Goal: Task Accomplishment & Management: Manage account settings

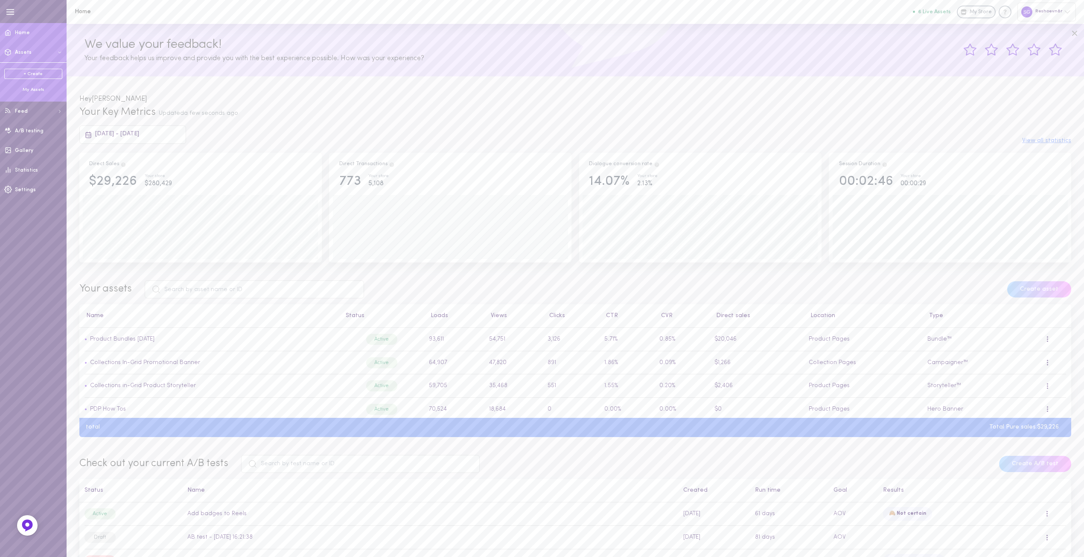
click at [27, 91] on div "My Assets" at bounding box center [33, 90] width 58 height 6
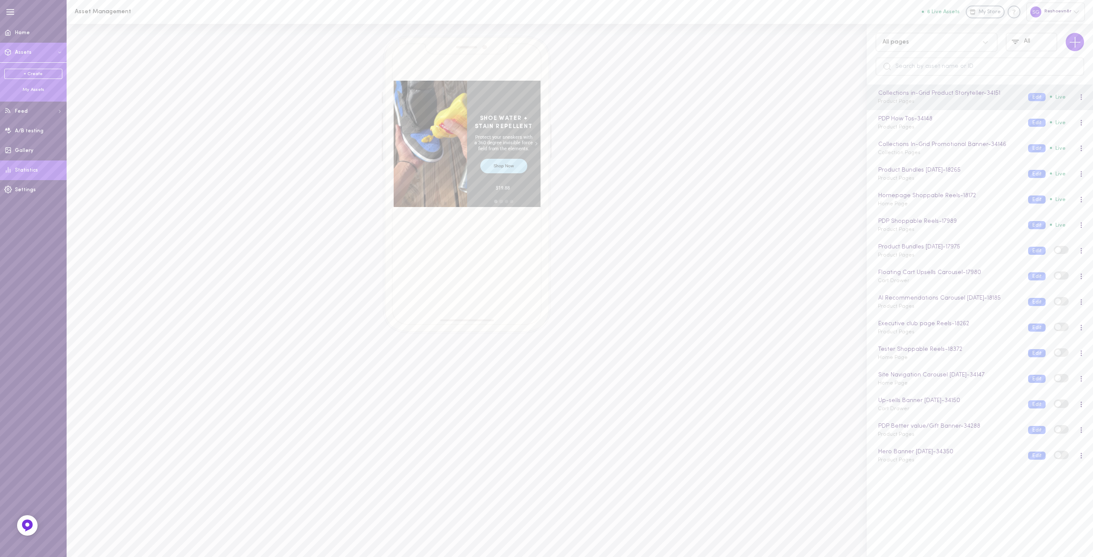
click at [28, 171] on span "Statistics" at bounding box center [26, 170] width 23 height 5
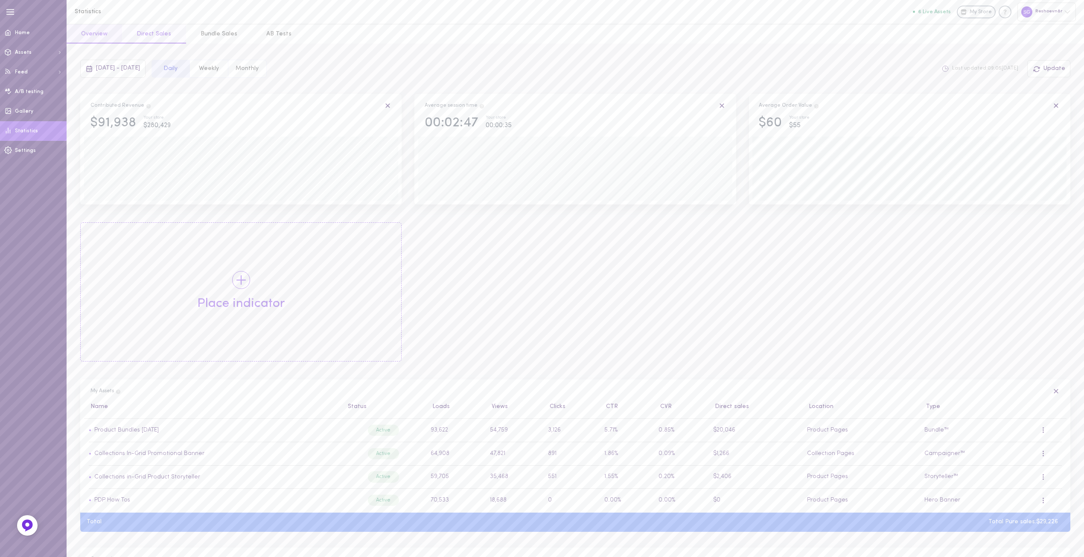
click at [147, 34] on button "Direct Sales" at bounding box center [154, 33] width 64 height 19
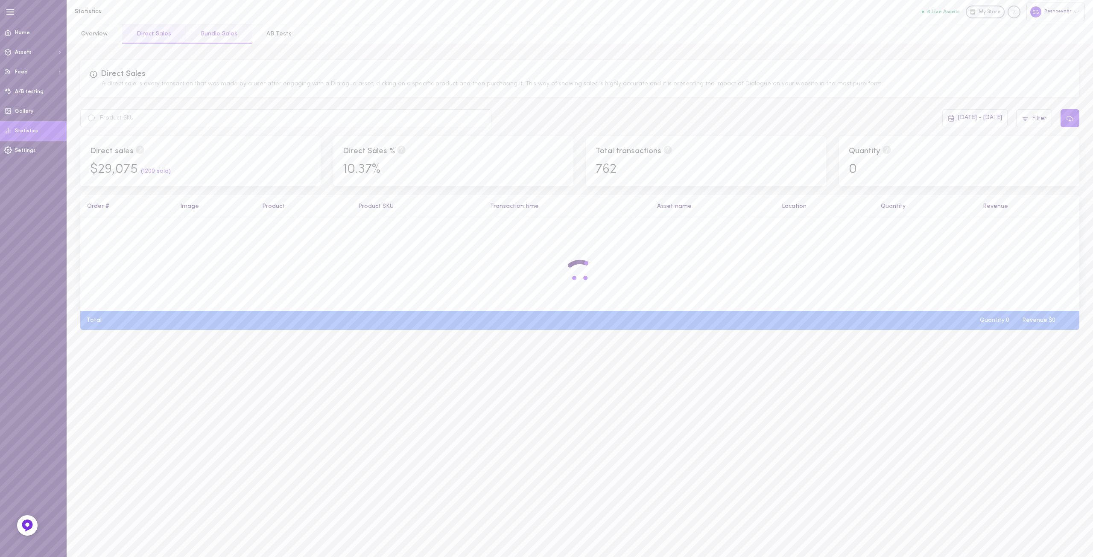
click at [213, 30] on button "Bundle Sales" at bounding box center [219, 33] width 66 height 19
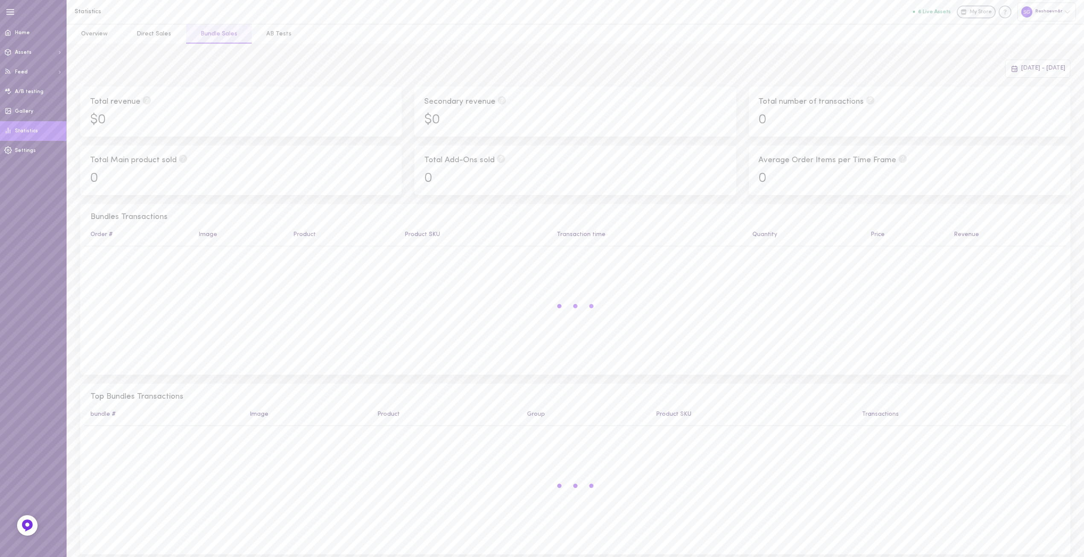
click at [1022, 65] on span "[DATE] - [DATE]" at bounding box center [1044, 68] width 44 height 6
click at [1022, 70] on span "[DATE] - [DATE]" at bounding box center [1044, 68] width 44 height 6
click at [928, 154] on span "15" at bounding box center [931, 158] width 15 height 15
click at [1008, 218] on button "Apply" at bounding box center [1022, 218] width 83 height 15
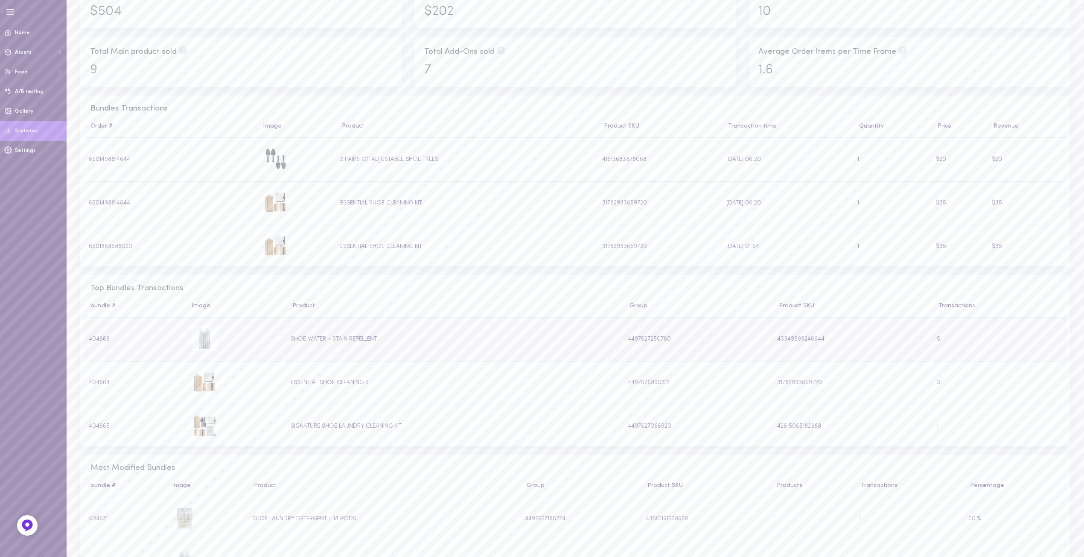
click at [99, 339] on td "404668" at bounding box center [135, 340] width 103 height 44
copy td "404668"
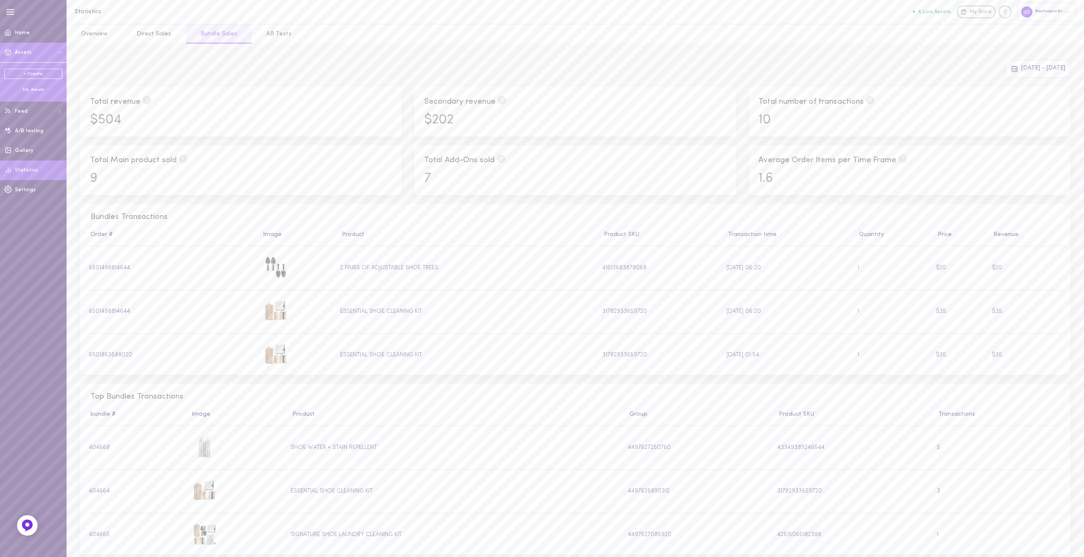
click at [29, 92] on div "My Assets" at bounding box center [33, 90] width 58 height 6
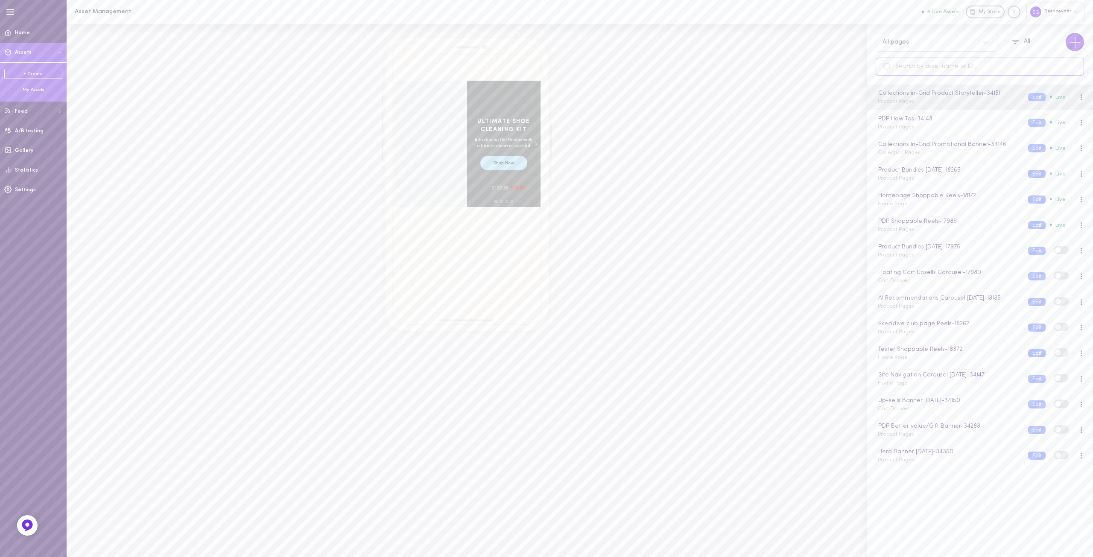
click at [929, 70] on input "text" at bounding box center [980, 67] width 208 height 18
paste input "404668"
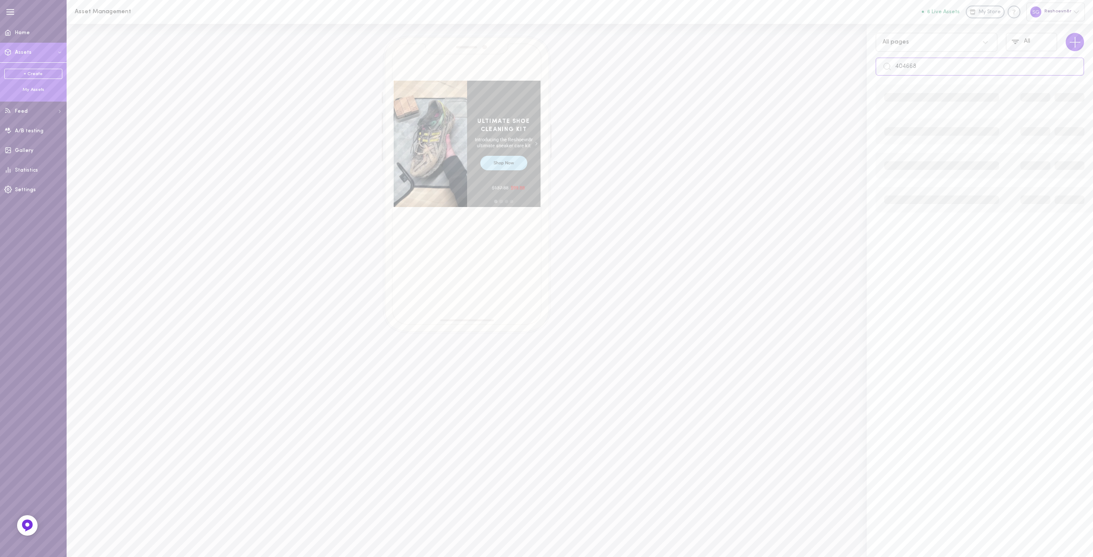
type input "404668"
click at [18, 33] on span "Home" at bounding box center [22, 32] width 15 height 5
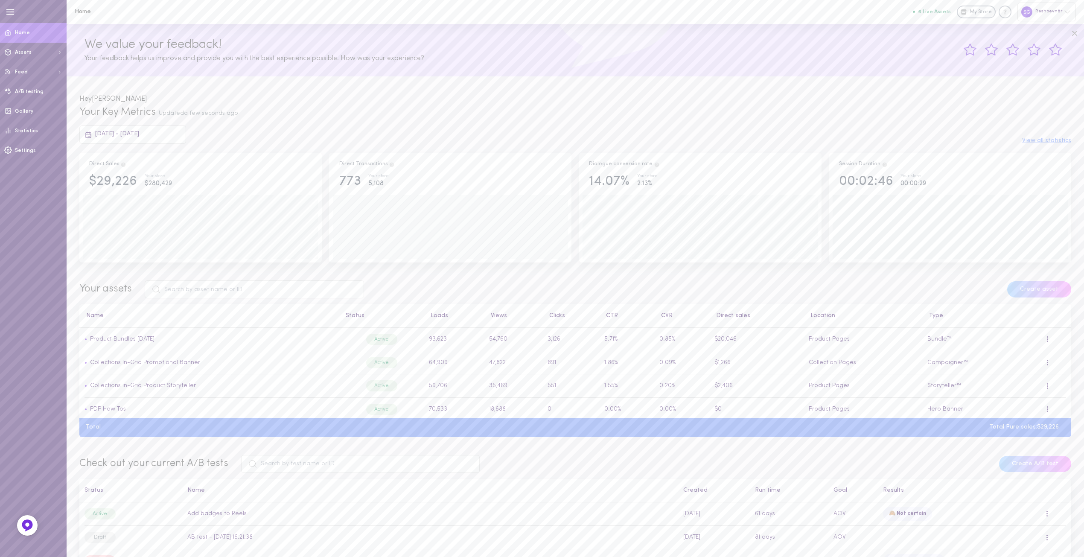
click at [139, 132] on span "[DATE] - [DATE]" at bounding box center [117, 134] width 44 height 6
click at [267, 190] on span "1" at bounding box center [268, 188] width 2 height 15
click at [164, 225] on span "16" at bounding box center [167, 224] width 15 height 15
click at [363, 289] on button "Apply" at bounding box center [358, 284] width 83 height 15
click at [1045, 363] on div at bounding box center [1047, 362] width 5 height 9
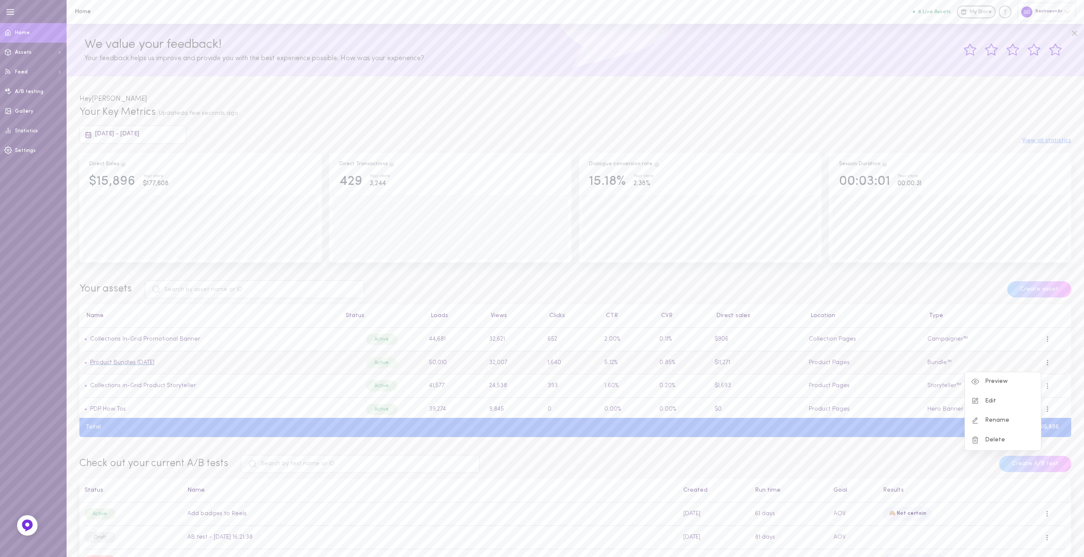
click at [117, 366] on link "Product Bundles [DATE]" at bounding box center [122, 362] width 64 height 6
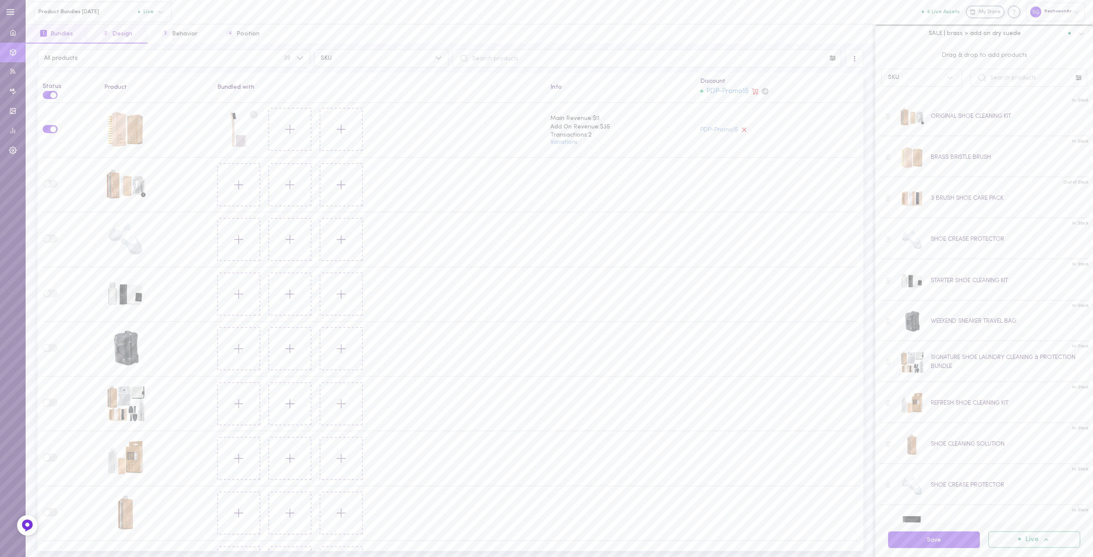
click at [123, 34] on button "2 Design" at bounding box center [117, 33] width 59 height 19
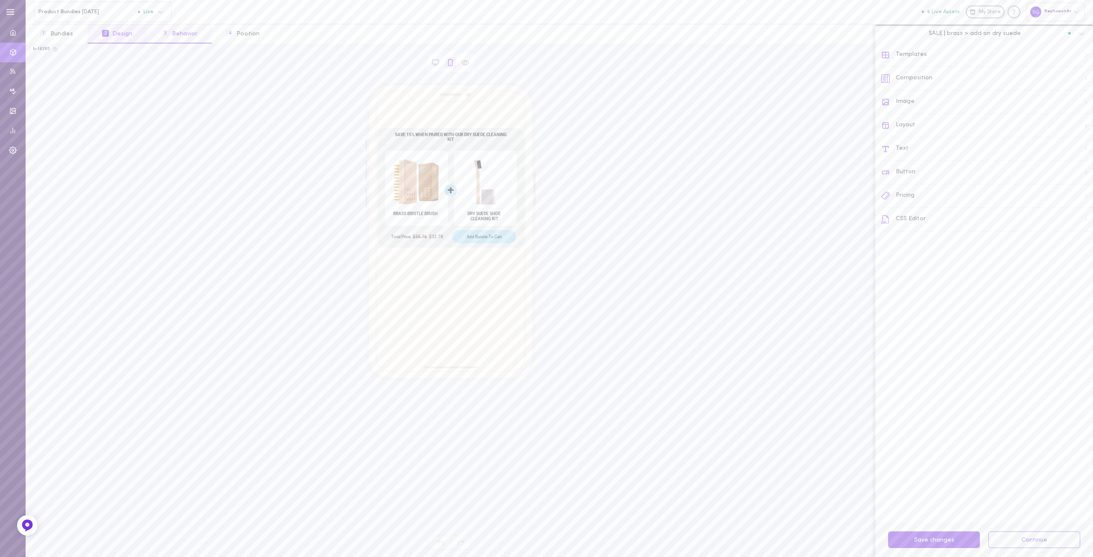
click at [179, 38] on button "3 Behavior" at bounding box center [179, 33] width 64 height 19
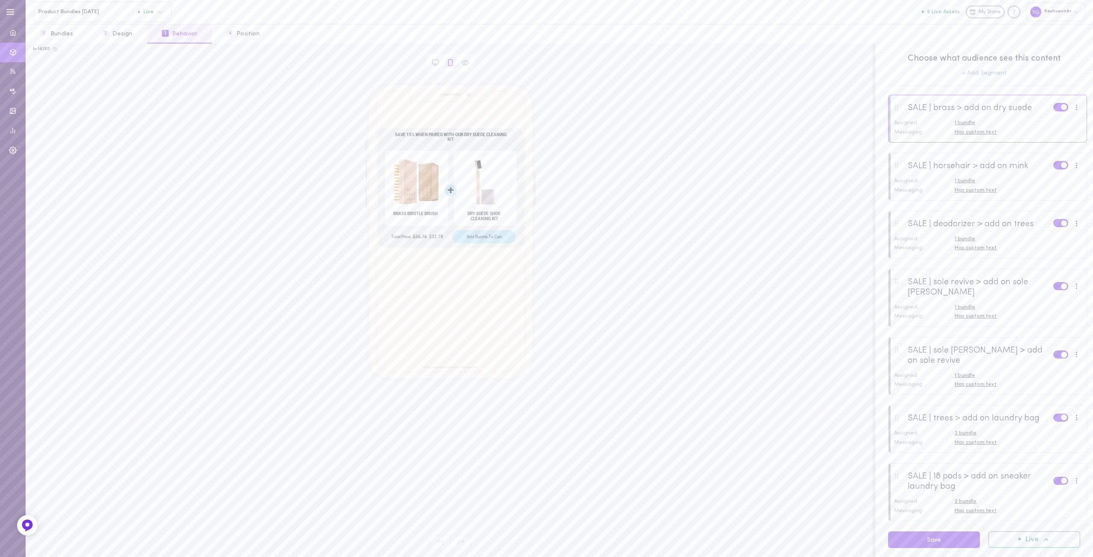
click at [1075, 107] on div at bounding box center [1076, 107] width 2 height 6
click at [898, 109] on div at bounding box center [987, 118] width 198 height 46
click at [967, 195] on div at bounding box center [987, 176] width 198 height 46
click at [921, 250] on span "Messaging:" at bounding box center [908, 248] width 29 height 6
click at [965, 253] on div at bounding box center [987, 234] width 198 height 46
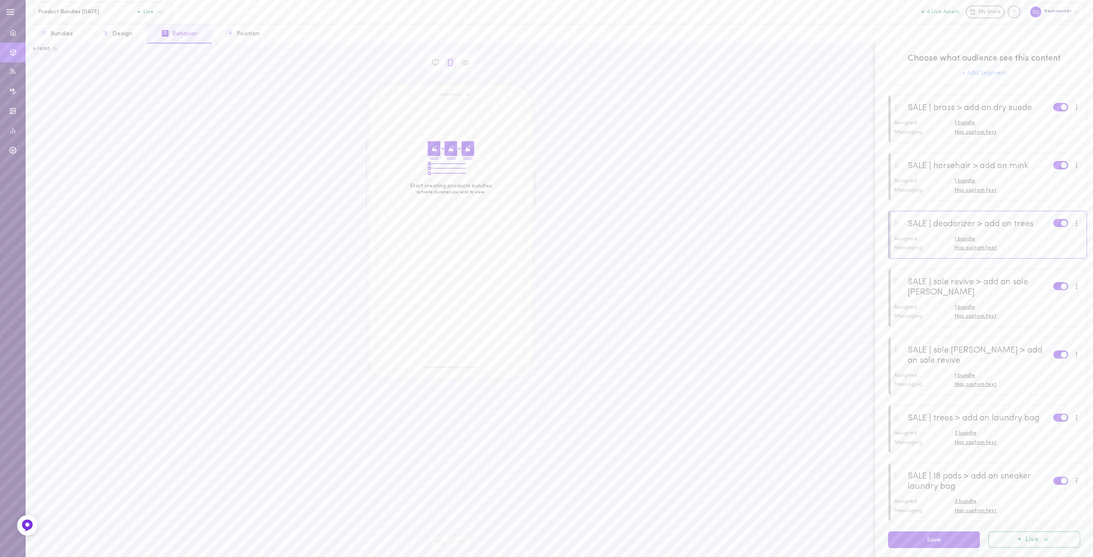
click at [966, 319] on span "Has custom text" at bounding box center [976, 316] width 42 height 6
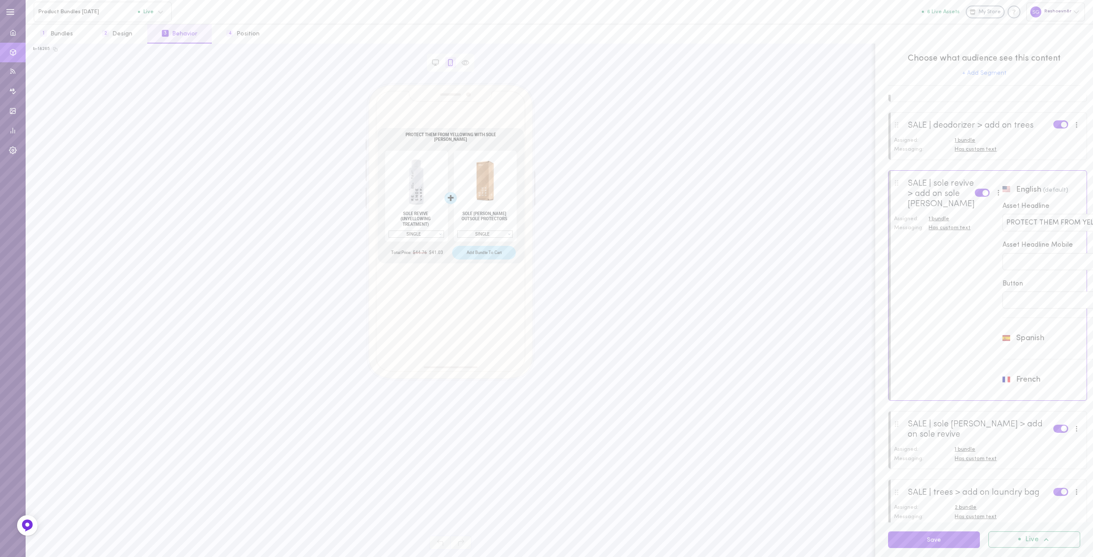
scroll to position [43, 0]
click at [915, 198] on span "Assigned:" at bounding box center [906, 196] width 24 height 6
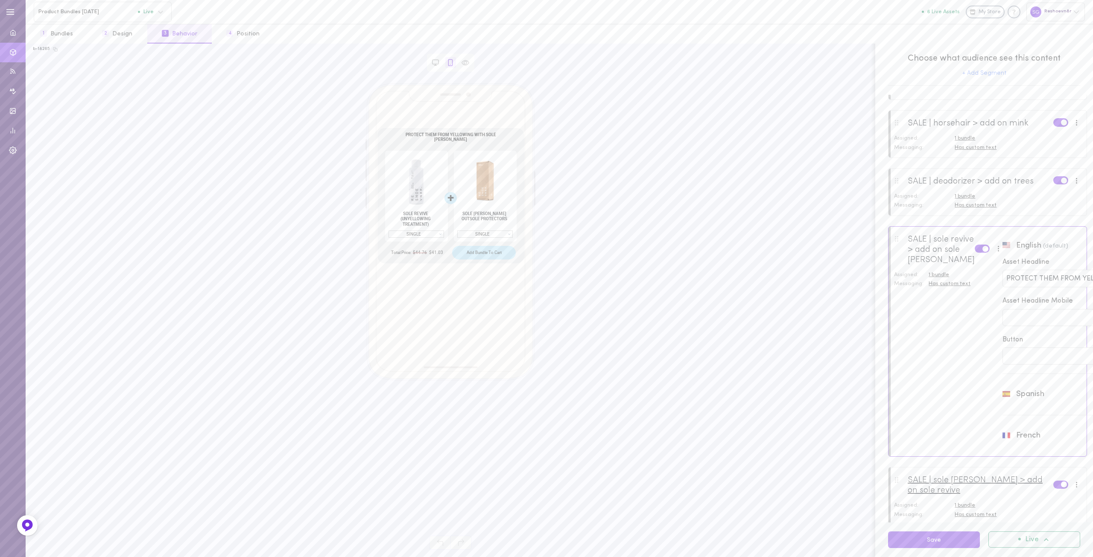
click at [940, 483] on div "SALE | sole [PERSON_NAME] > add on sole revive" at bounding box center [981, 485] width 146 height 20
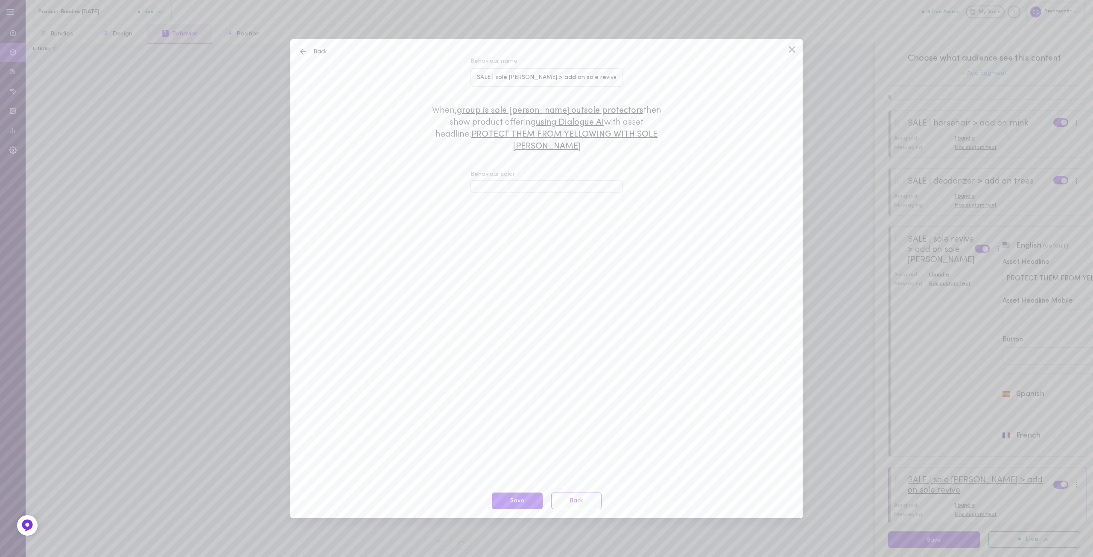
type input "Save 15% When You Pair With Sole Revive To Get Them Icy First"
click at [790, 46] on icon at bounding box center [792, 49] width 13 height 13
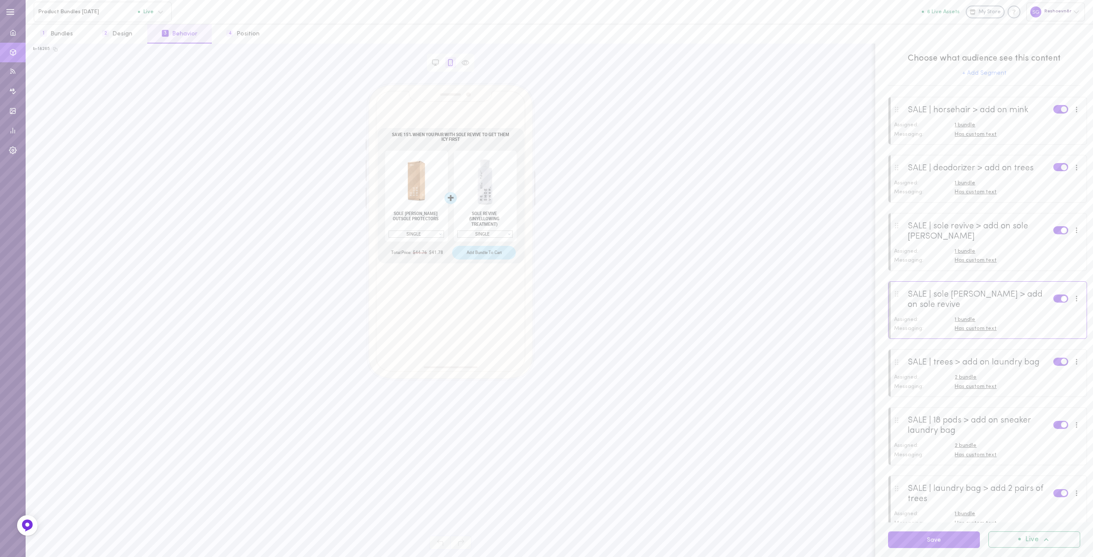
scroll to position [128, 0]
click at [955, 157] on div "SALE | sole revive > add on sole [PERSON_NAME]" at bounding box center [981, 159] width 146 height 20
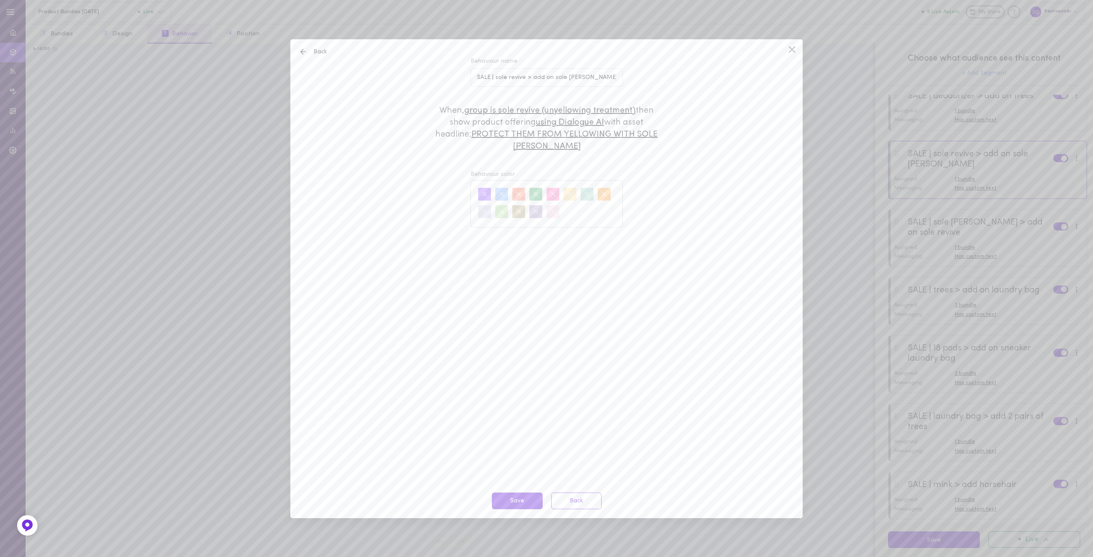
click at [790, 47] on icon at bounding box center [792, 50] width 6 height 6
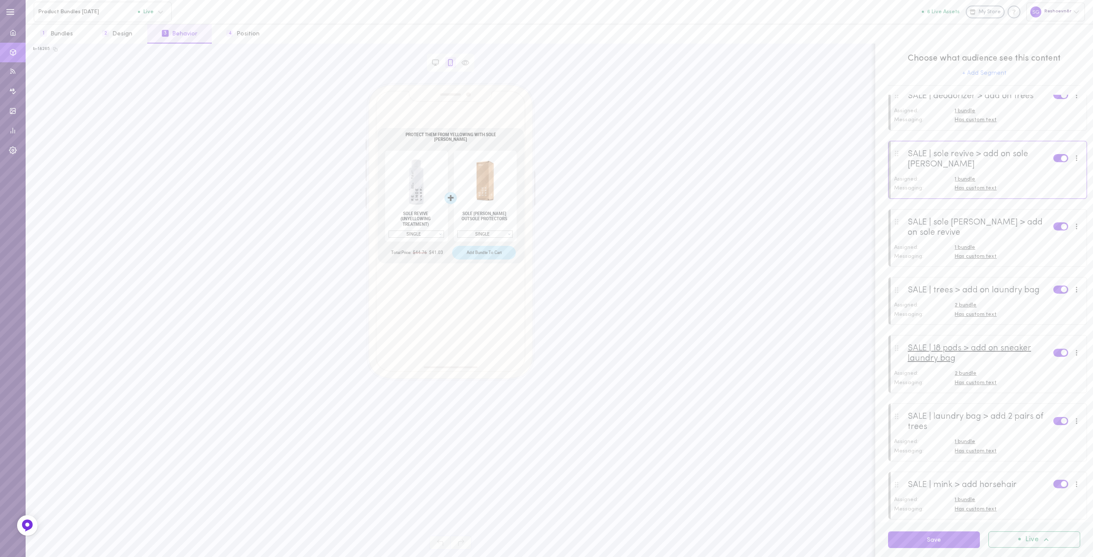
click at [1025, 352] on div "SALE | 18 pods > add on sneaker laundry bag" at bounding box center [981, 353] width 146 height 20
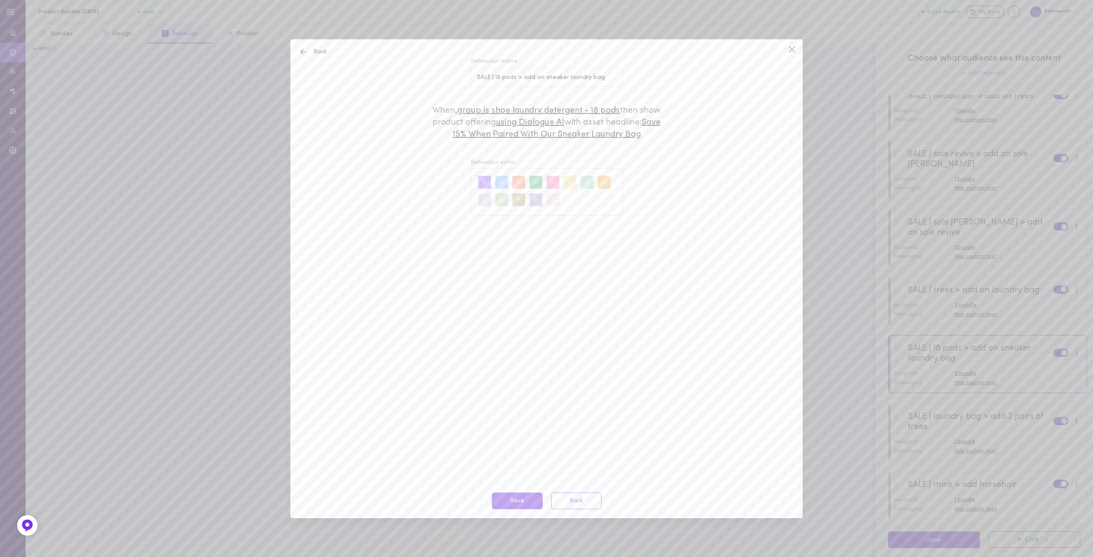
click at [794, 41] on div "Back Behaviour name SALE | 18 pods > add on sneaker laundry bag When , Group is…" at bounding box center [546, 278] width 512 height 479
click at [793, 51] on icon at bounding box center [792, 50] width 6 height 6
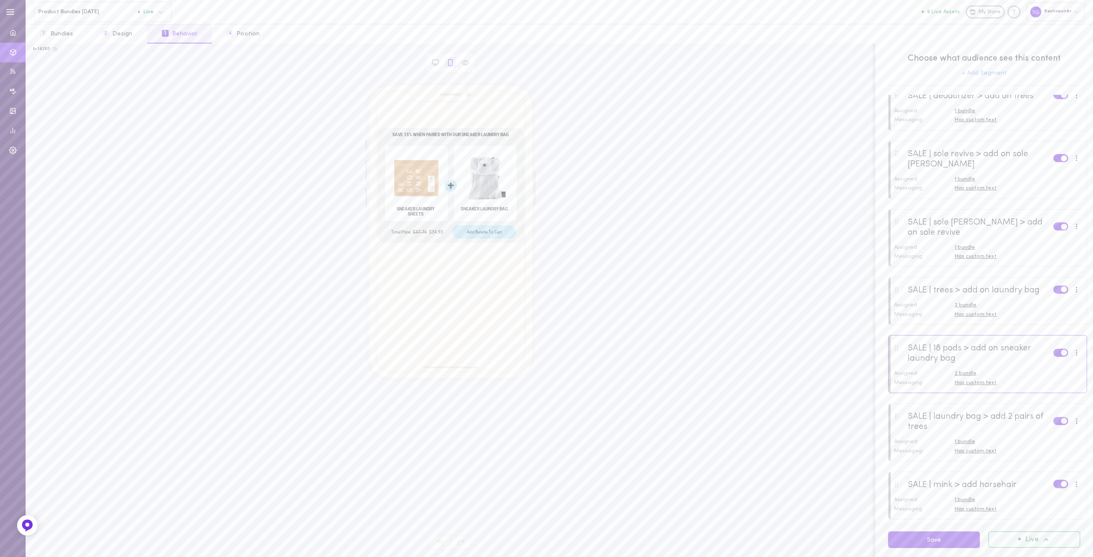
click at [1076, 353] on span at bounding box center [1076, 352] width 1 height 1
click at [948, 352] on div "SALE | 18 pods > add on sneaker laundry bag" at bounding box center [981, 353] width 146 height 20
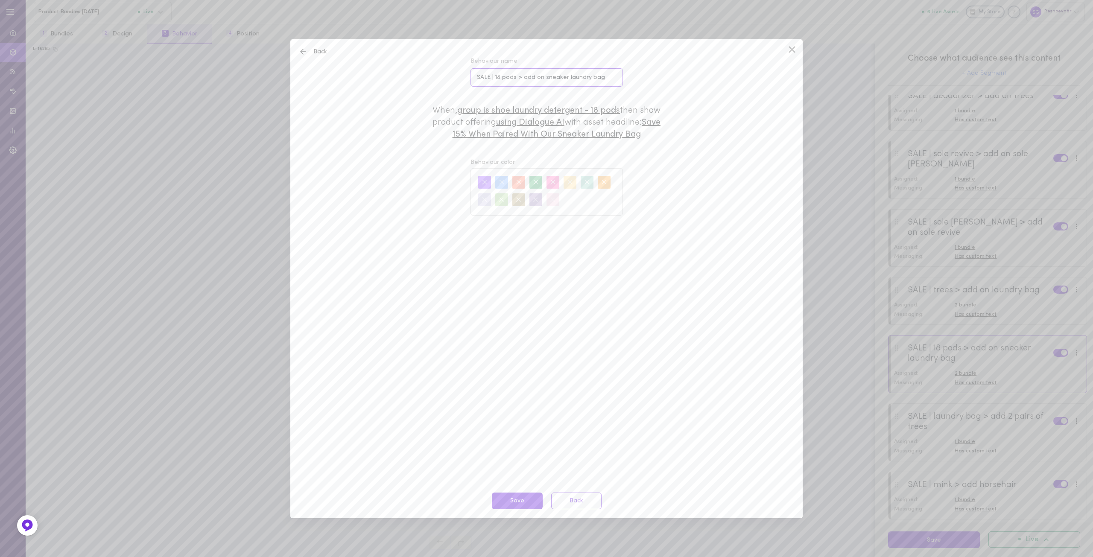
click at [514, 79] on input "SALE | 18 pods > add on sneaker laundry bag" at bounding box center [546, 77] width 152 height 18
drag, startPoint x: 496, startPoint y: 76, endPoint x: 516, endPoint y: 78, distance: 19.7
click at [516, 78] on input "SALE | 18 pods > add on sneaker laundry bag" at bounding box center [546, 77] width 152 height 18
drag, startPoint x: 490, startPoint y: 76, endPoint x: 472, endPoint y: 76, distance: 18.0
click at [472, 76] on input "SALE | laundry > add on sneaker laundry bag" at bounding box center [546, 77] width 152 height 18
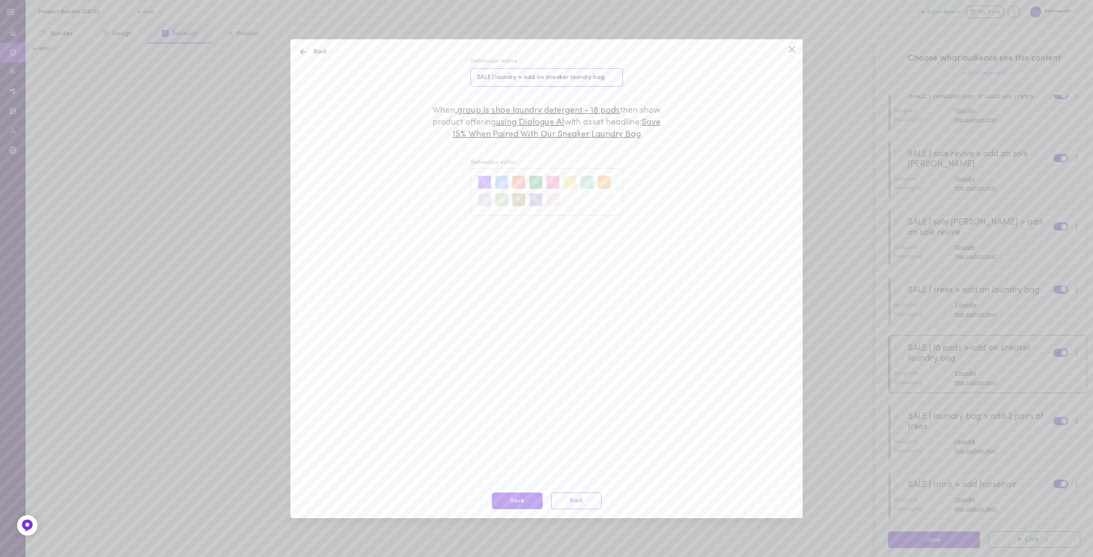
click at [548, 79] on input "SALE | laundry > add on sneaker laundry bag" at bounding box center [546, 77] width 152 height 18
type input "SALE | laundry > add on laundry bag"
click at [523, 498] on button "Save" at bounding box center [517, 501] width 51 height 17
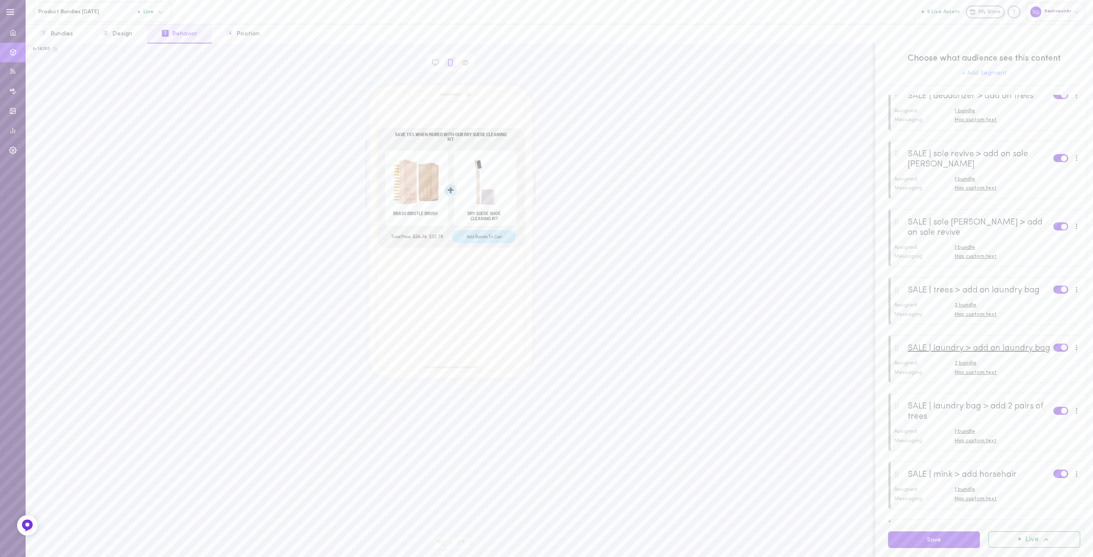
click at [946, 353] on div "SALE | laundry > add on laundry bag" at bounding box center [979, 348] width 143 height 10
click at [948, 353] on div "SALE | laundry > add on laundry bag" at bounding box center [979, 348] width 143 height 10
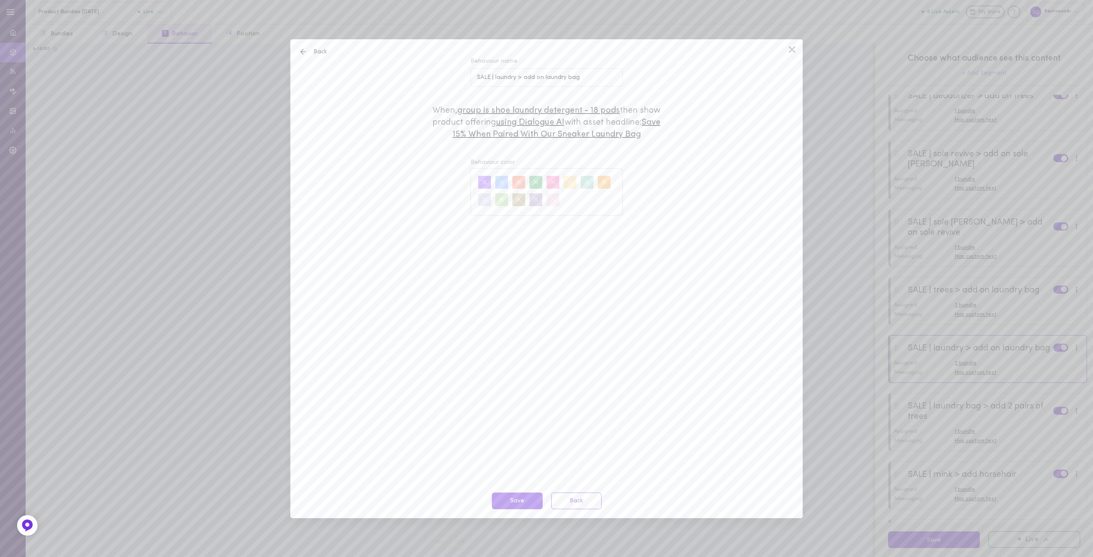
click at [791, 47] on icon at bounding box center [792, 49] width 13 height 13
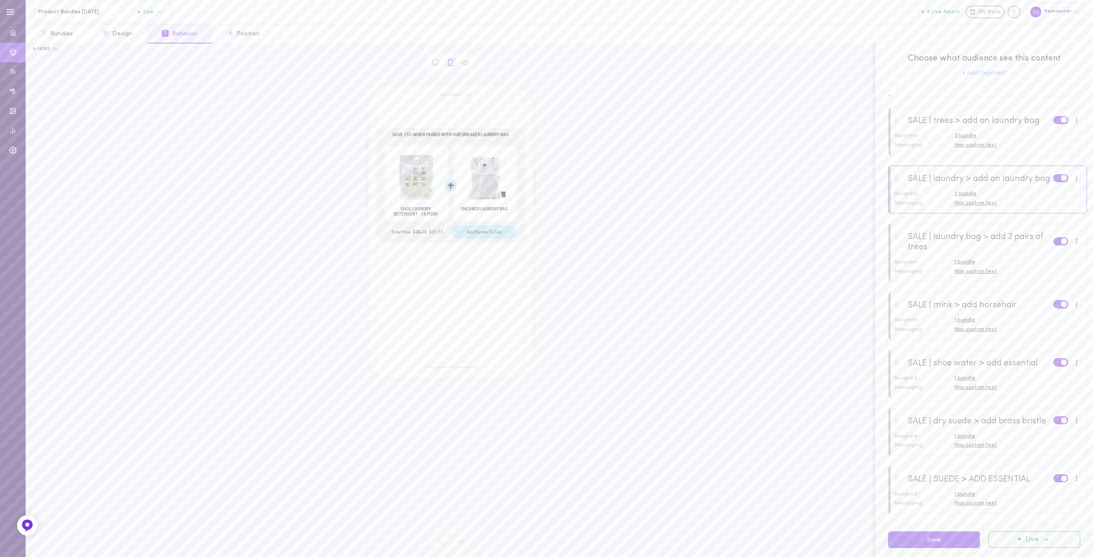
scroll to position [299, 0]
click at [950, 251] on div "SALE | laundry bag > add 2 pairs of trees" at bounding box center [981, 241] width 146 height 20
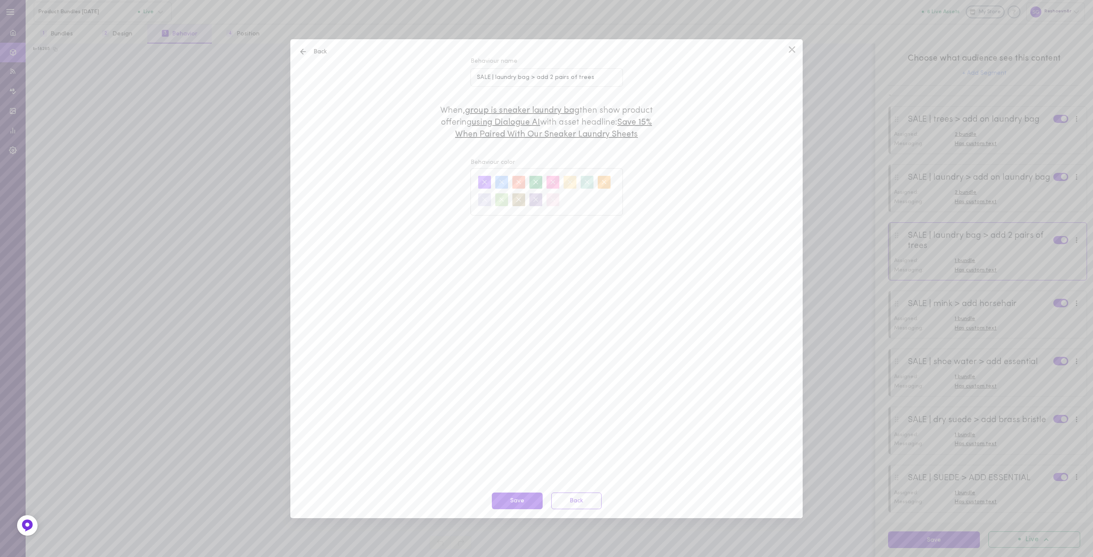
click at [792, 48] on icon at bounding box center [792, 49] width 13 height 13
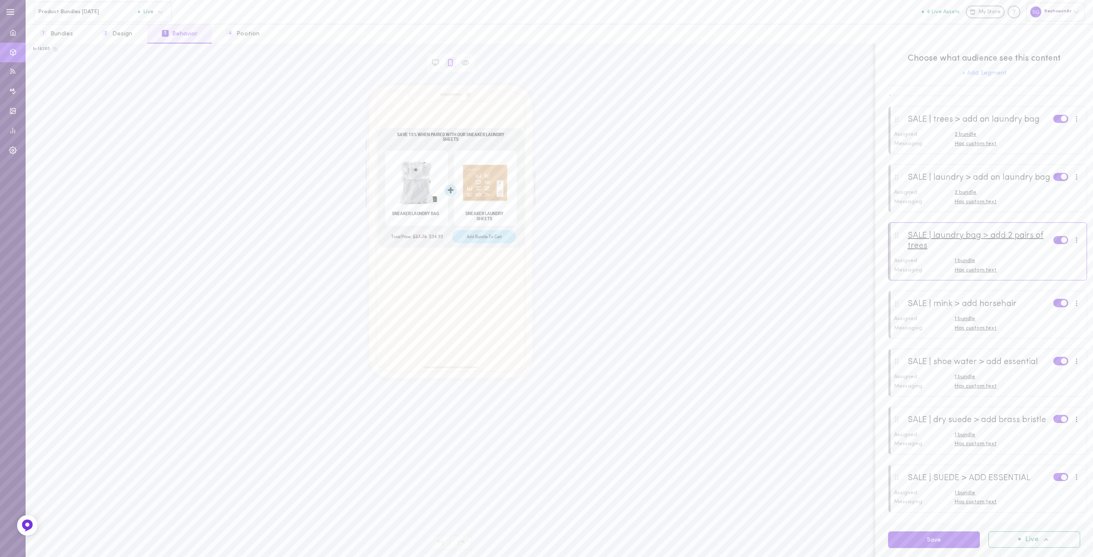
click at [949, 251] on div "SALE | laundry bag > add 2 pairs of trees" at bounding box center [981, 241] width 146 height 20
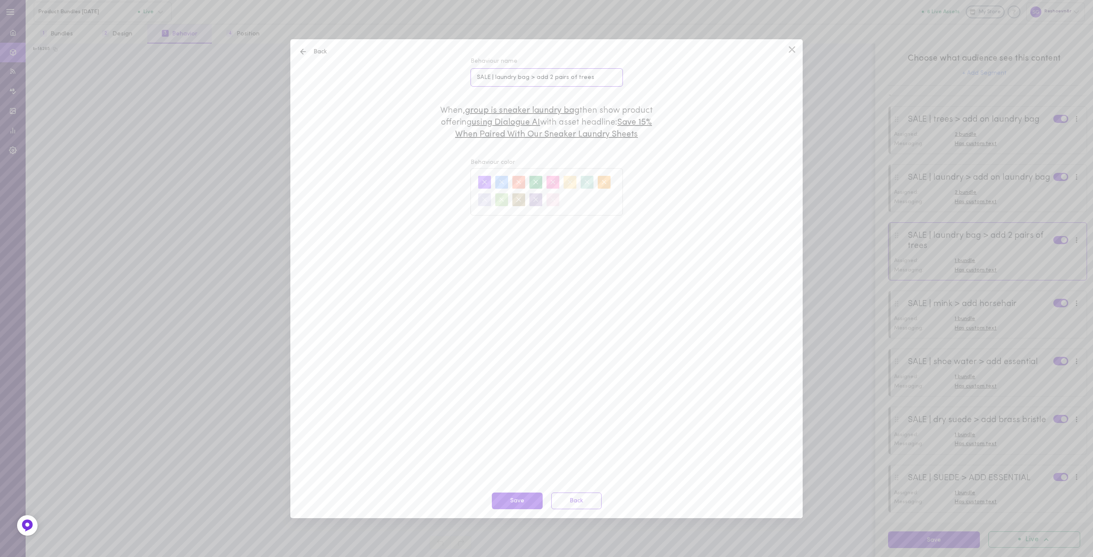
drag, startPoint x: 547, startPoint y: 78, endPoint x: 684, endPoint y: 82, distance: 137.1
click at [684, 82] on div "Back Behaviour name SALE | laundry bag > add 2 pairs of trees When , Group is S…" at bounding box center [546, 278] width 512 height 479
type input "SALE | laundry bag > add sheets"
click at [520, 502] on button "Save" at bounding box center [517, 501] width 51 height 17
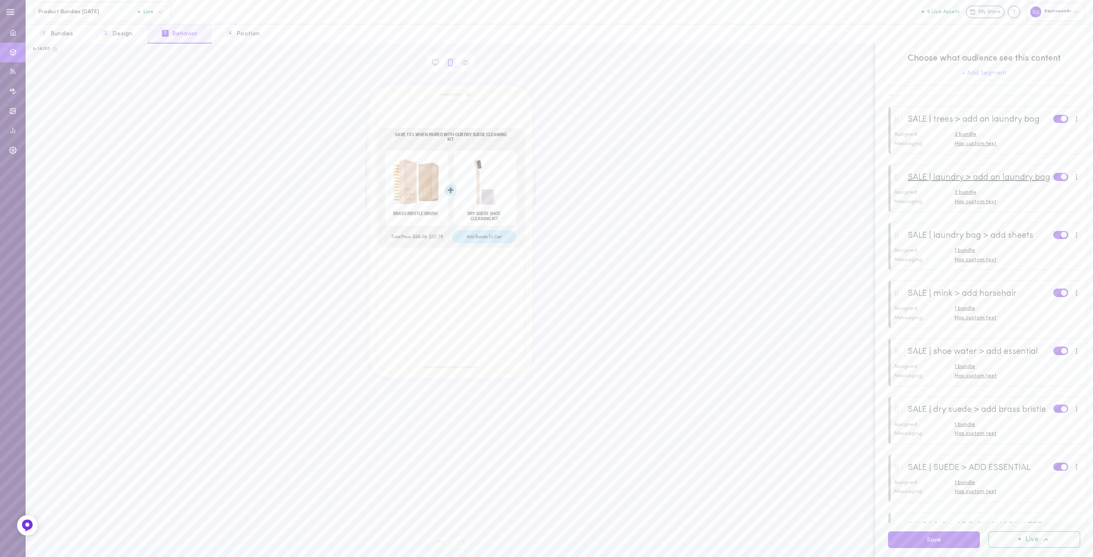
click at [982, 180] on div "SALE | laundry > add on laundry bag" at bounding box center [979, 177] width 143 height 10
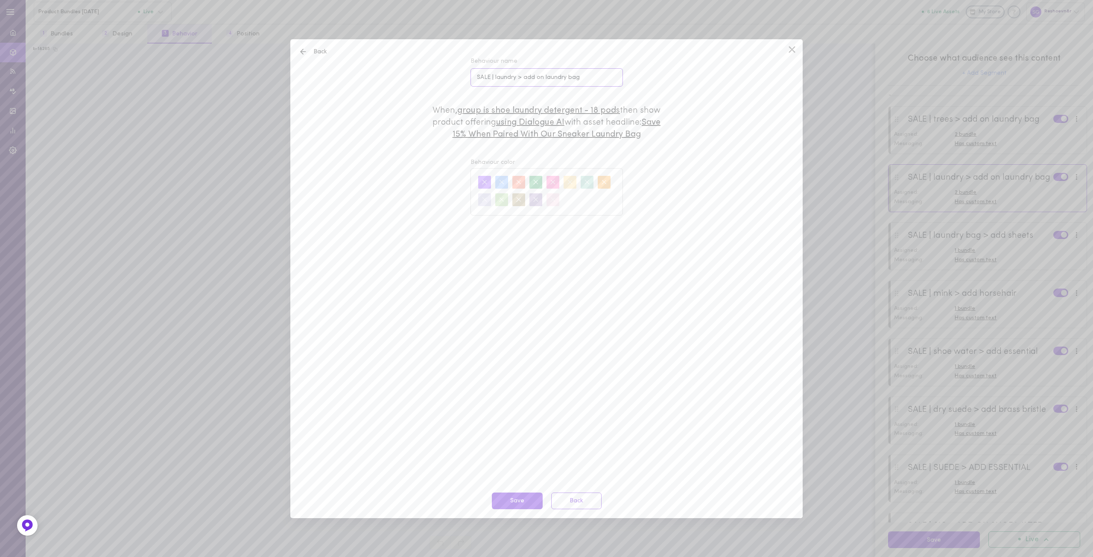
click at [514, 76] on input "SALE | laundry > add on laundry bag" at bounding box center [546, 77] width 152 height 18
type input "SALE | laundry sheets > add on laundry bag"
click at [510, 500] on button "Save" at bounding box center [517, 501] width 51 height 17
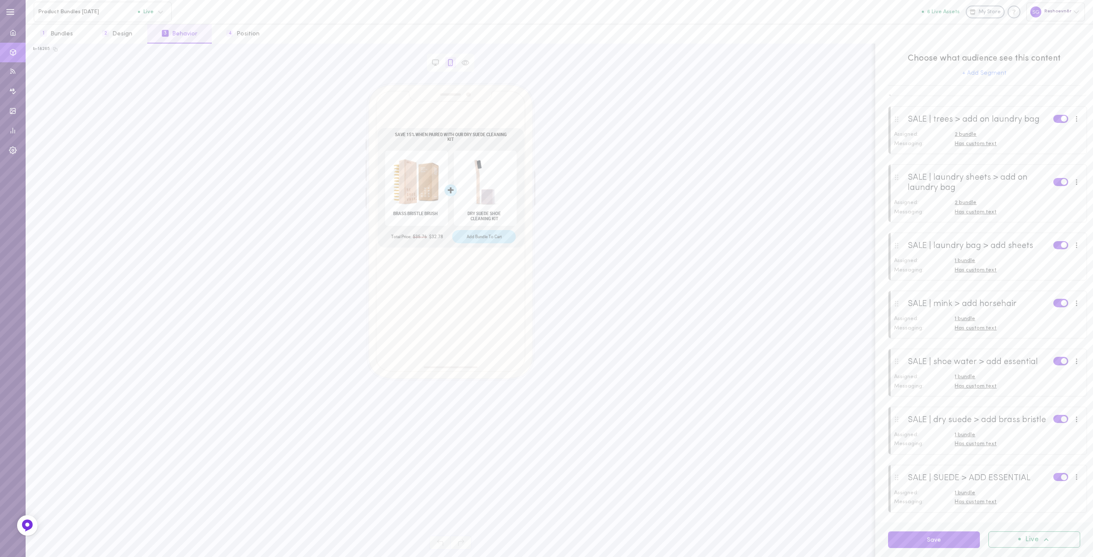
click at [961, 205] on span "2 bundle" at bounding box center [966, 203] width 22 height 6
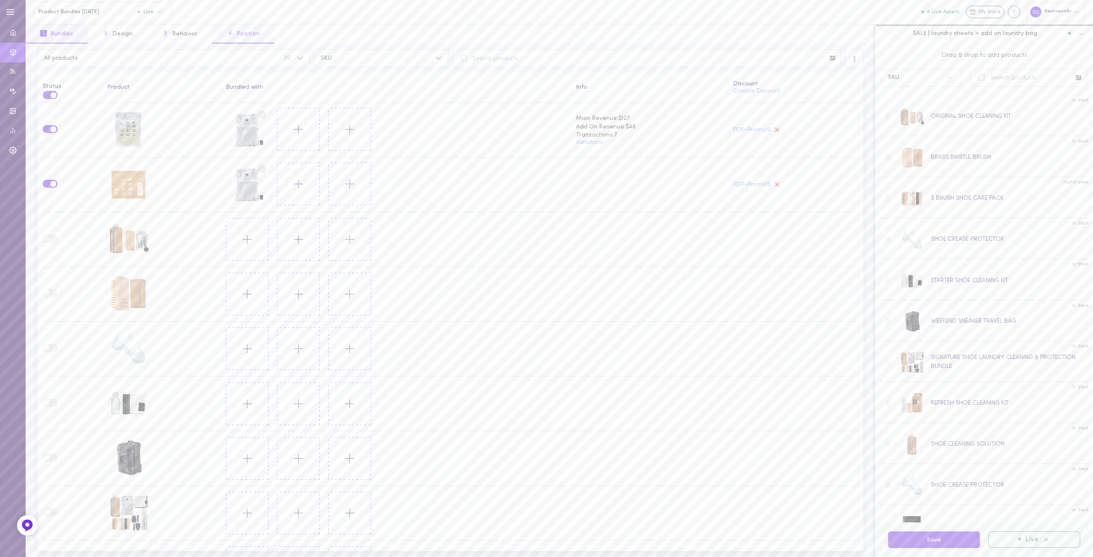
click at [249, 35] on button "4 Position" at bounding box center [243, 33] width 62 height 19
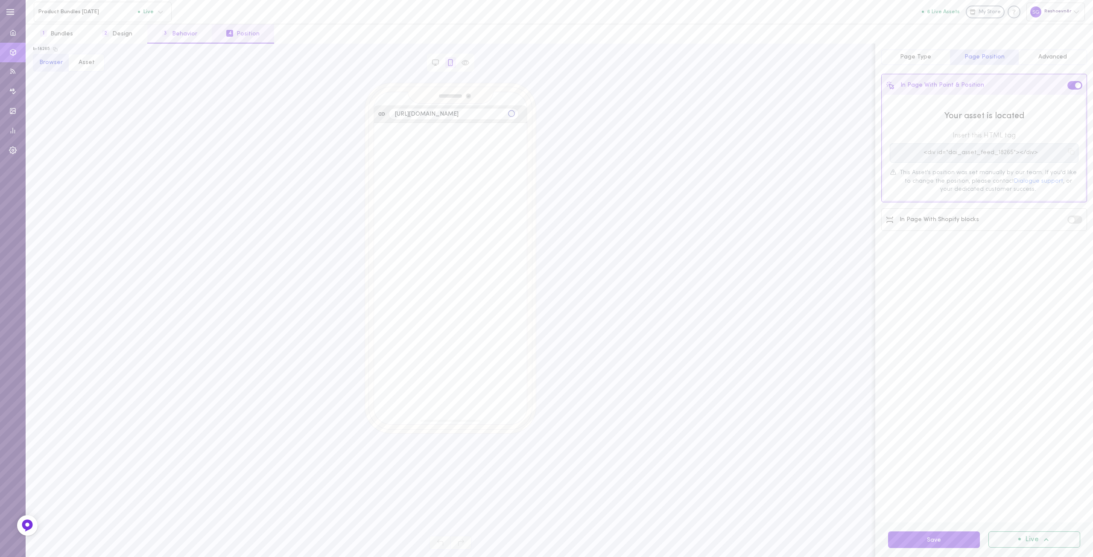
click at [190, 33] on button "3 Behavior" at bounding box center [179, 33] width 64 height 19
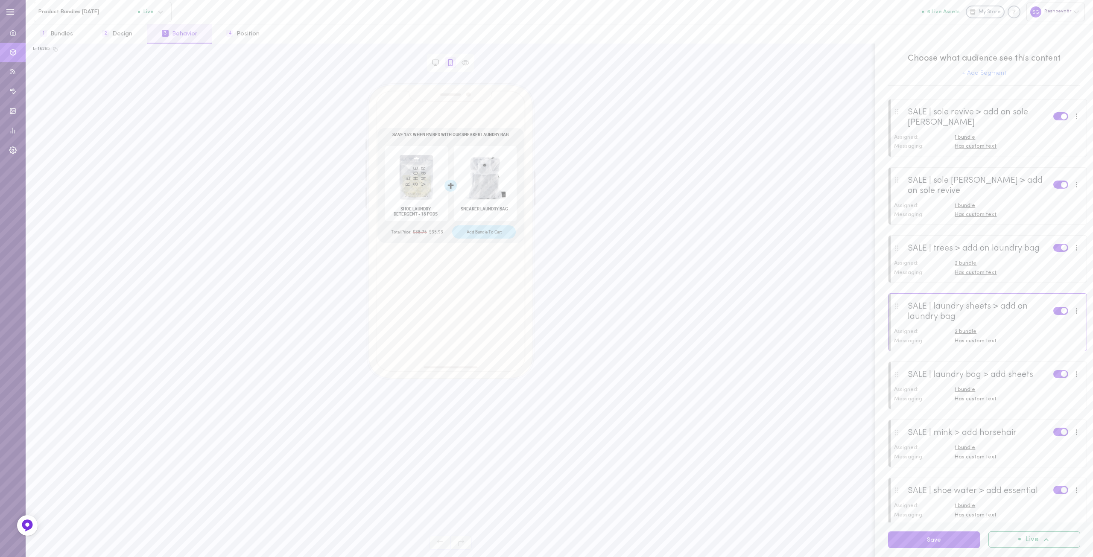
scroll to position [171, 0]
click at [912, 393] on div "Assigned:" at bounding box center [922, 389] width 65 height 8
click at [967, 333] on span "2 bundle" at bounding box center [966, 331] width 22 height 6
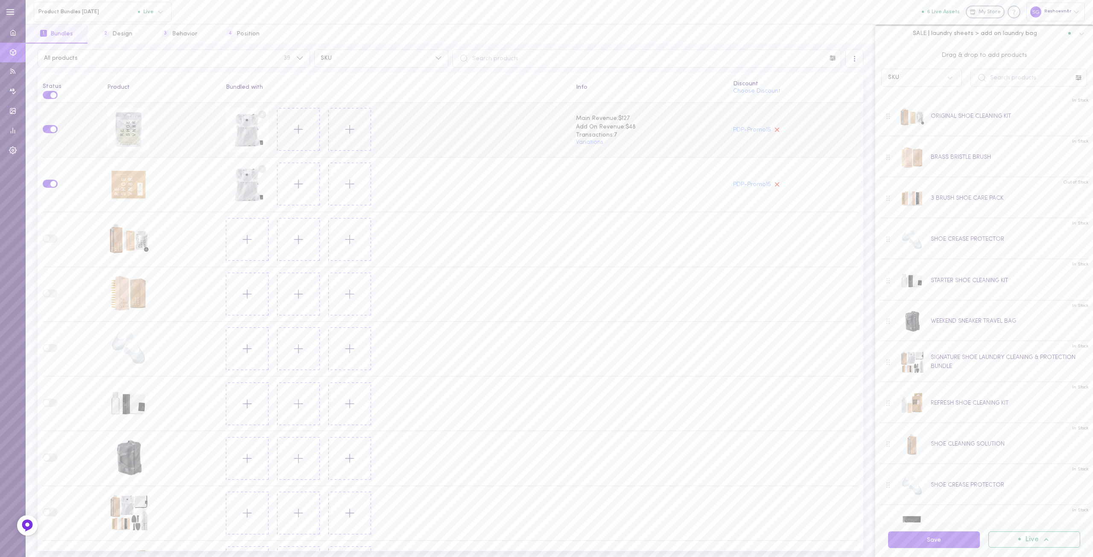
click at [50, 125] on label at bounding box center [50, 129] width 15 height 8
click at [0, 0] on input "checkbox" at bounding box center [0, 0] width 0 height 0
click at [901, 541] on button "Save" at bounding box center [934, 539] width 92 height 17
click at [191, 34] on button "3 Behavior" at bounding box center [179, 33] width 64 height 19
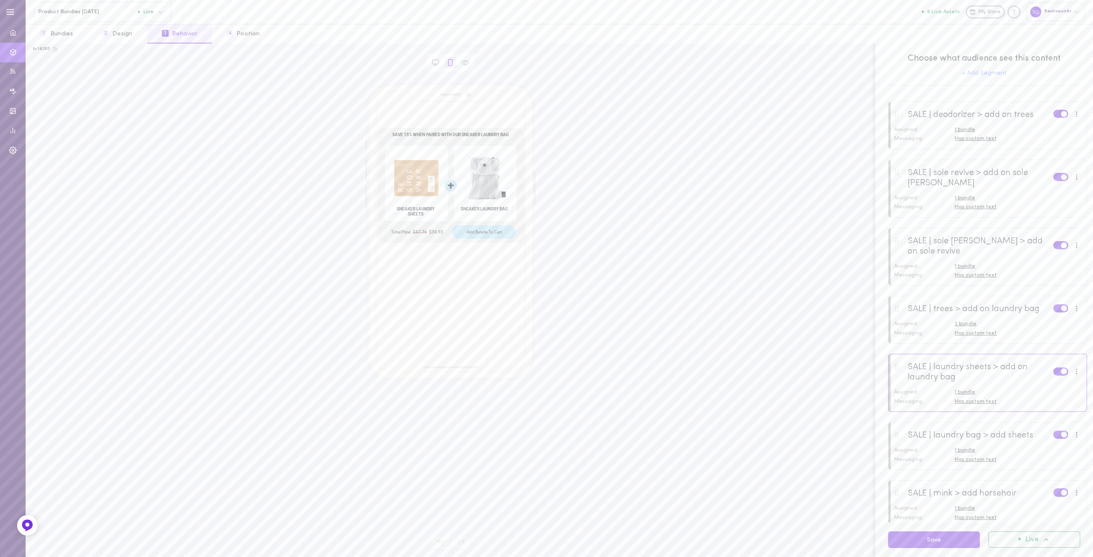
scroll to position [213, 0]
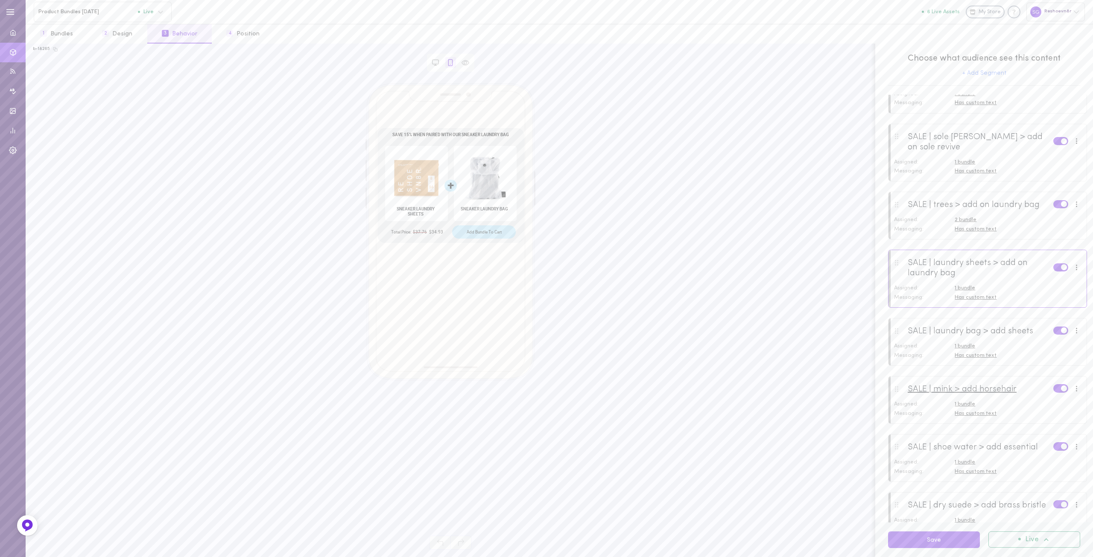
click at [923, 394] on div "SALE | mink > add horsehair" at bounding box center [962, 389] width 109 height 10
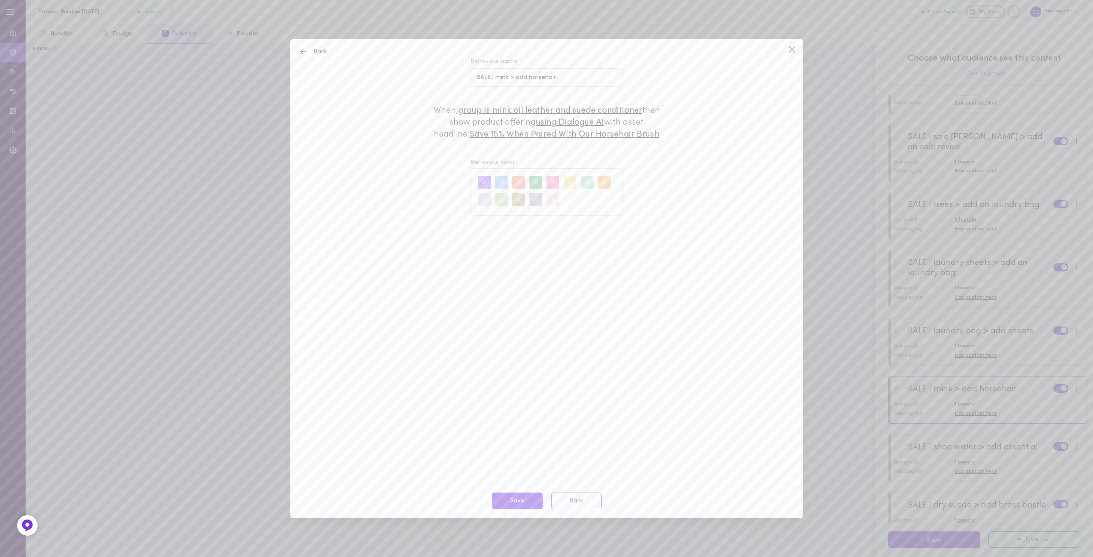
click at [792, 50] on icon at bounding box center [792, 50] width 6 height 6
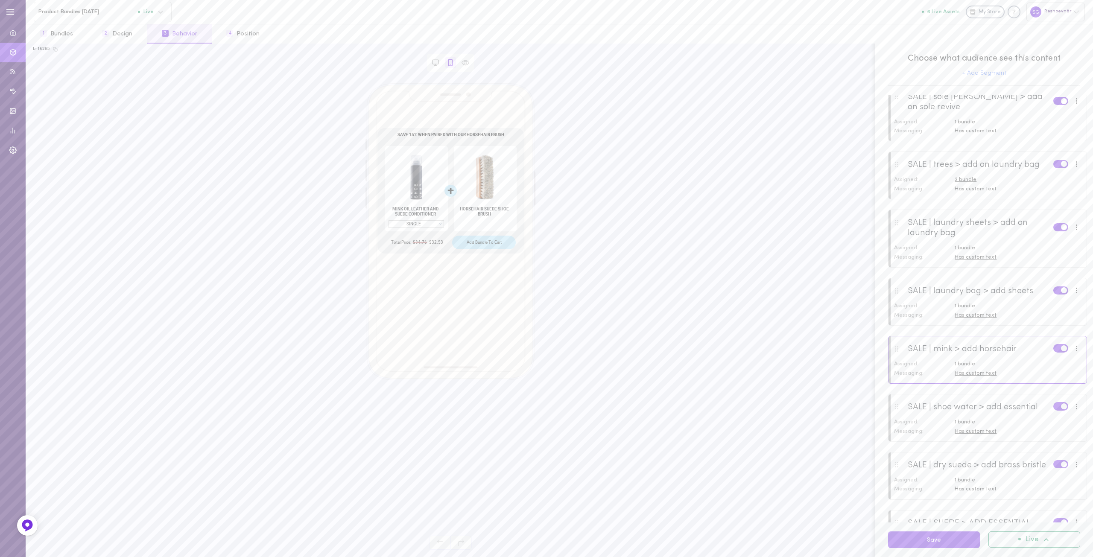
scroll to position [256, 0]
click at [941, 407] on div "SALE | shoe water > add essential" at bounding box center [973, 405] width 130 height 10
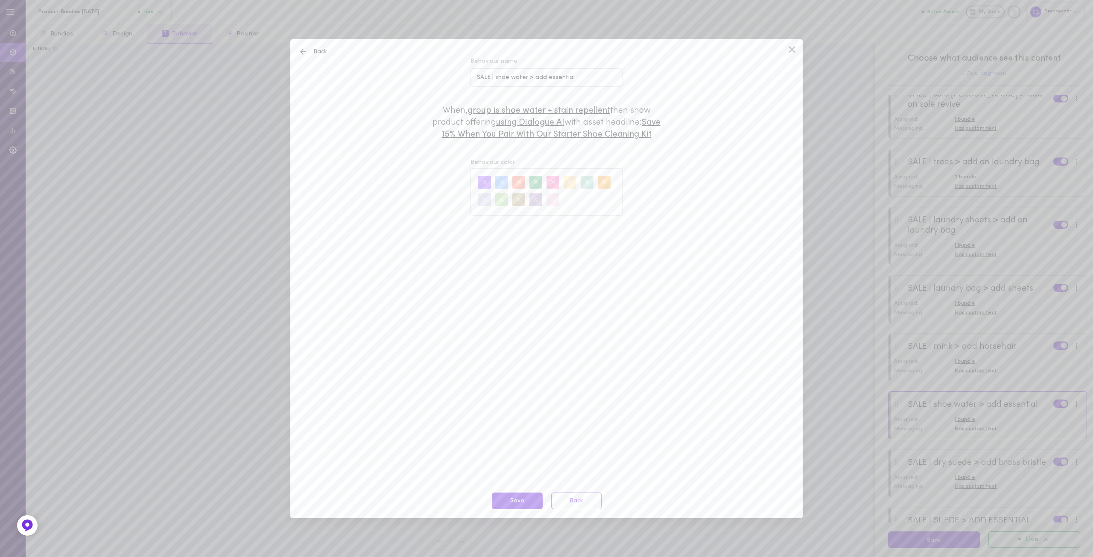
click at [790, 50] on icon at bounding box center [792, 49] width 13 height 13
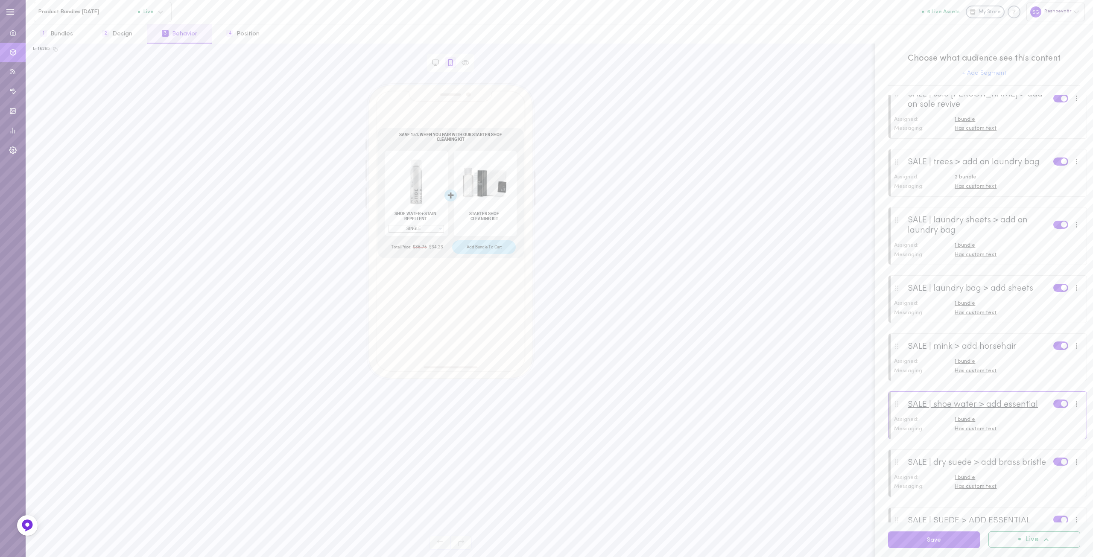
click at [963, 407] on div "SALE | shoe water > add essential" at bounding box center [973, 405] width 130 height 10
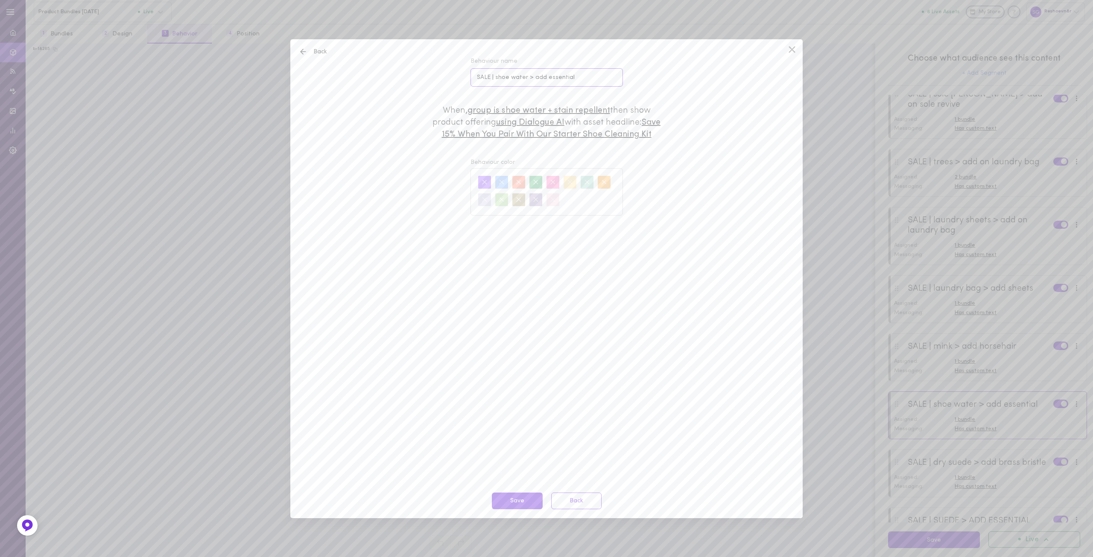
click at [544, 76] on input "SALE | shoe water > add essential" at bounding box center [546, 77] width 152 height 18
click at [505, 75] on input "SALE | shoe water > add starter kit" at bounding box center [546, 77] width 152 height 18
type input "SALE | repellent > add starter kit"
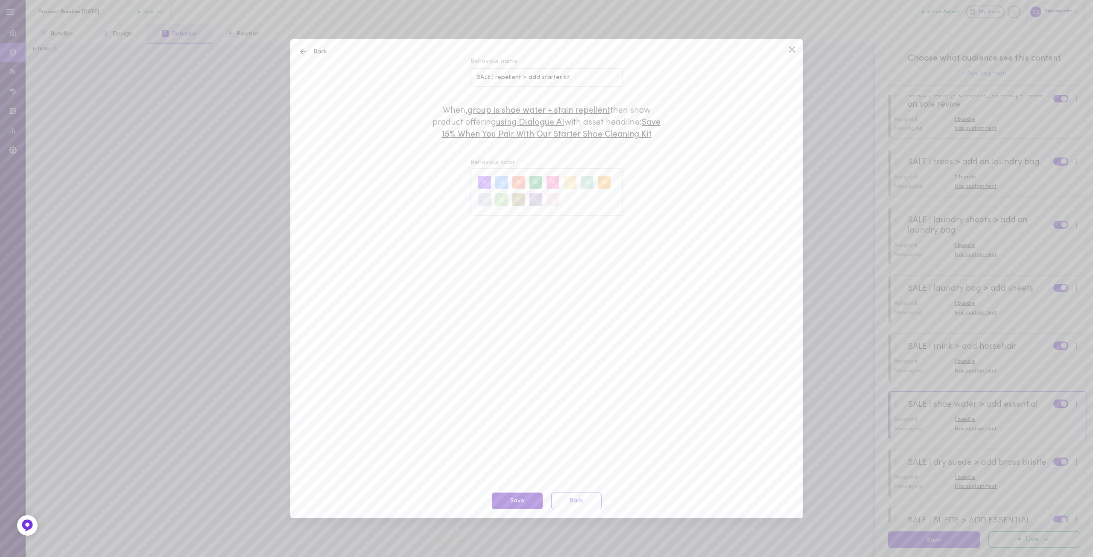
click at [523, 504] on button "Save" at bounding box center [517, 501] width 51 height 17
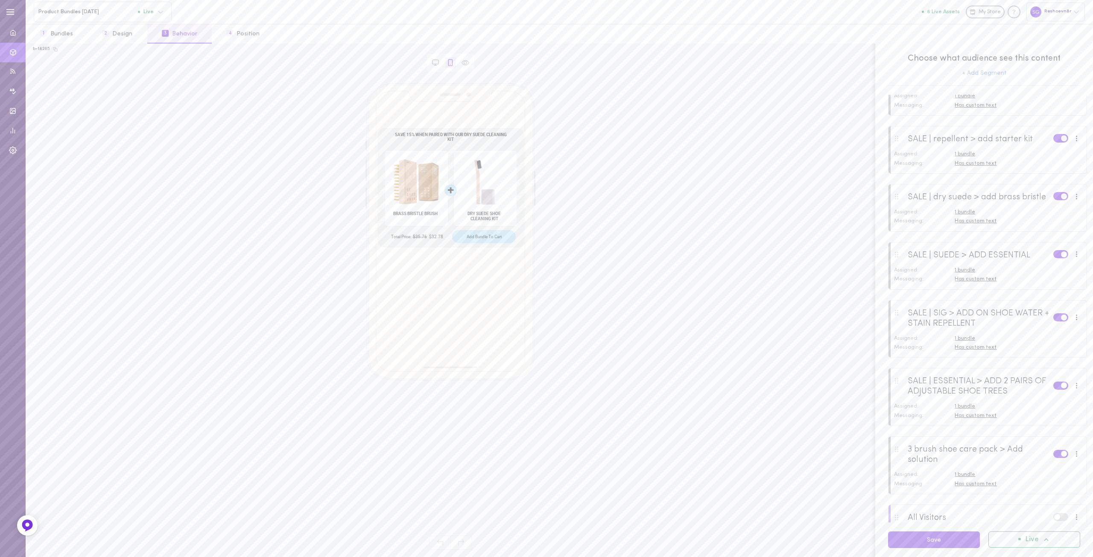
scroll to position [512, 0]
click at [943, 208] on div "SALE | dry suede > add brass bristle" at bounding box center [977, 206] width 138 height 10
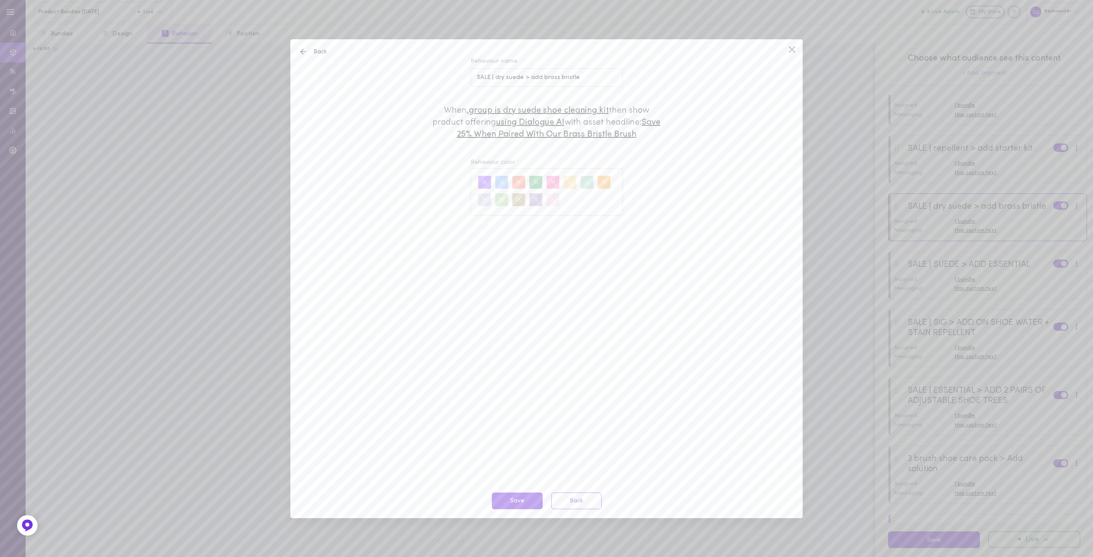
click at [789, 49] on icon at bounding box center [792, 49] width 13 height 13
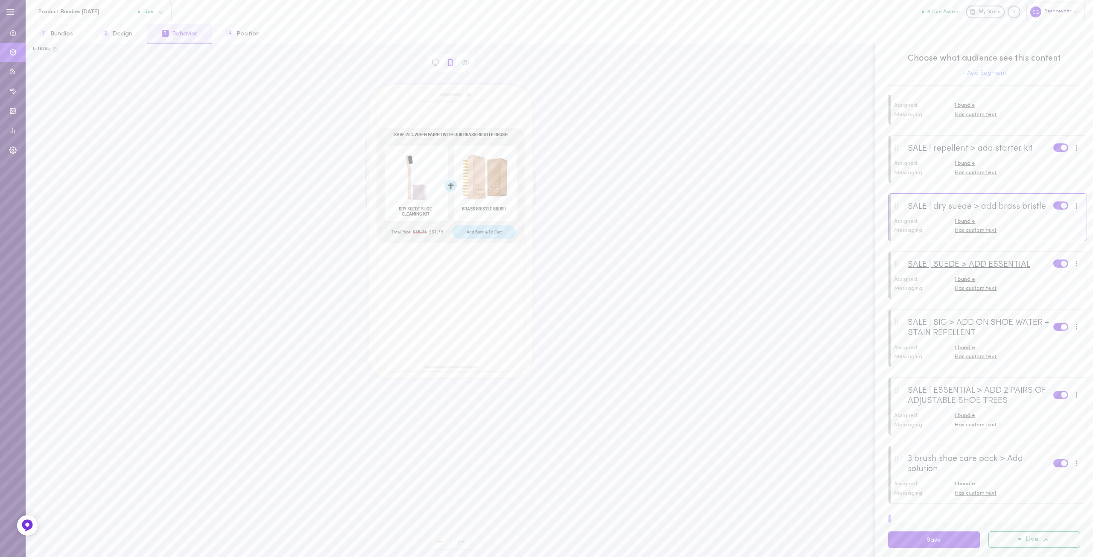
click at [942, 270] on div "SALE | SUEDE > ADD ESSENTIAL" at bounding box center [969, 265] width 123 height 10
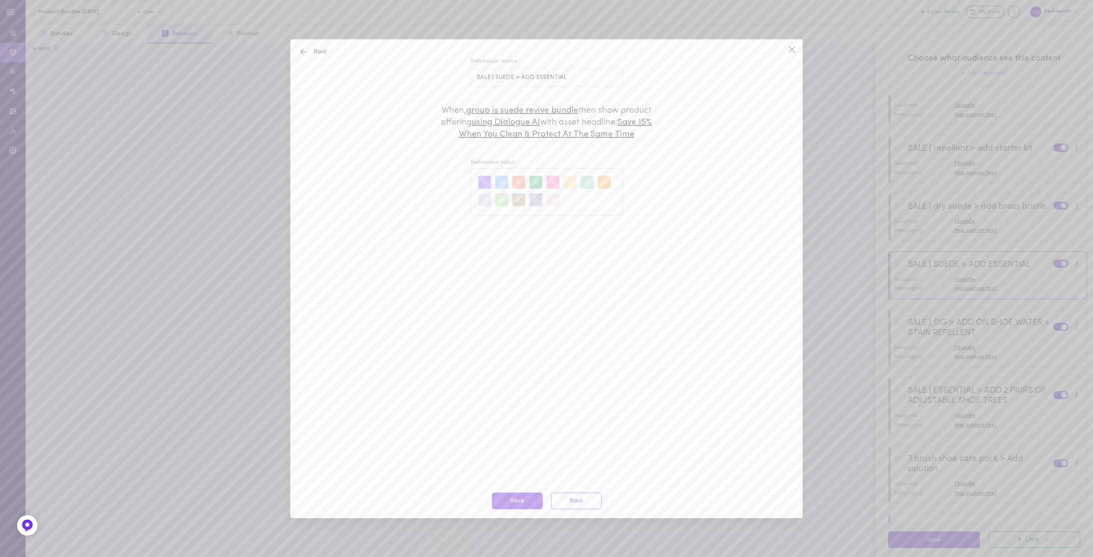
click at [793, 47] on icon at bounding box center [792, 49] width 13 height 13
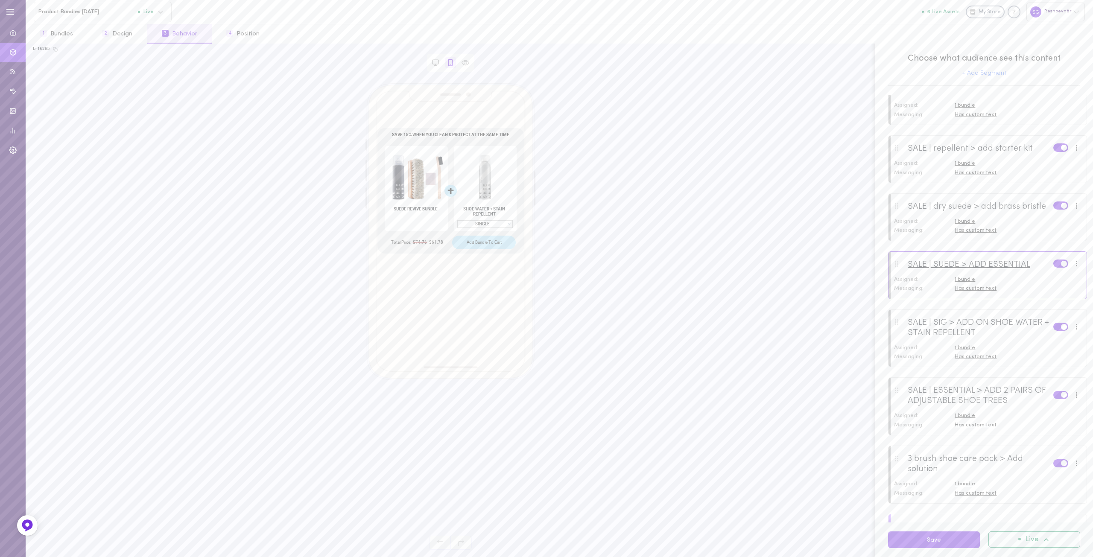
click at [968, 270] on div "SALE | SUEDE > ADD ESSENTIAL" at bounding box center [969, 265] width 123 height 10
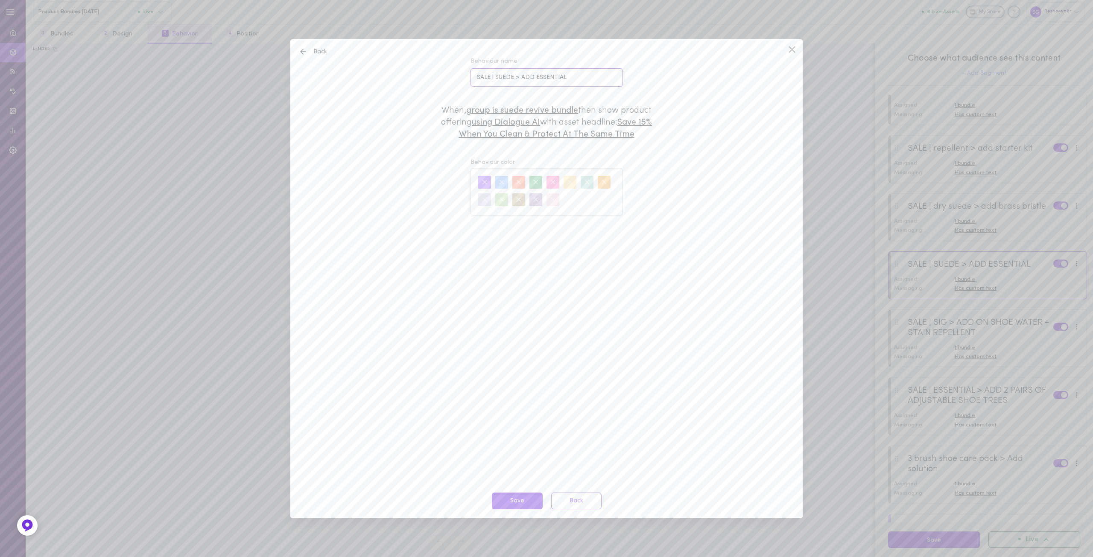
click at [508, 76] on input "SALE | SUEDE > ADD ESSENTIAL" at bounding box center [546, 77] width 152 height 18
type input "SALE | suede bundle > add repel"
click at [517, 496] on button "Save" at bounding box center [517, 501] width 51 height 17
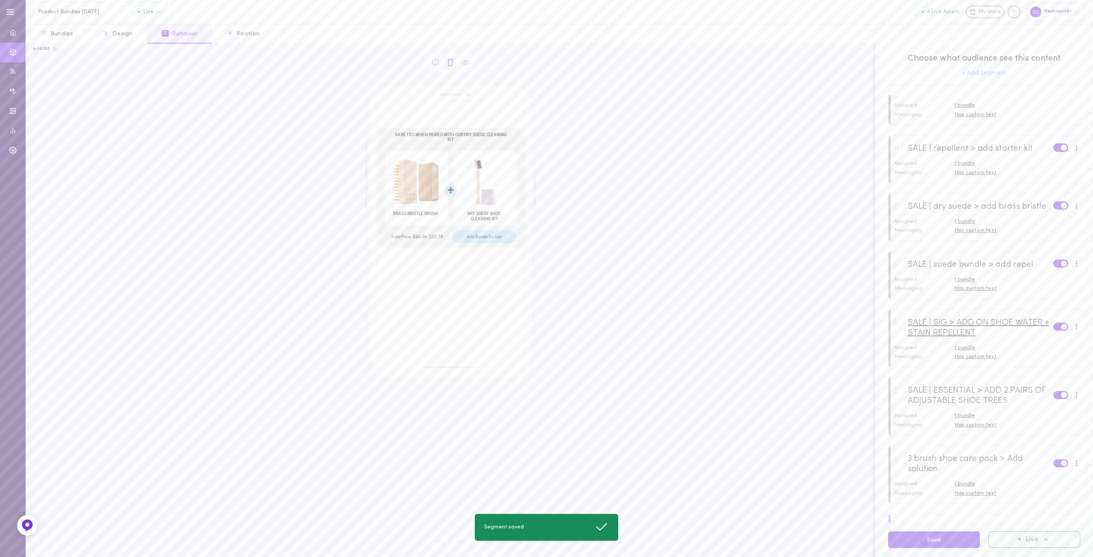
click at [958, 338] on div "SALE | SIG > ADD ON SHOE WATER + STAIN REPELLENT" at bounding box center [981, 328] width 146 height 20
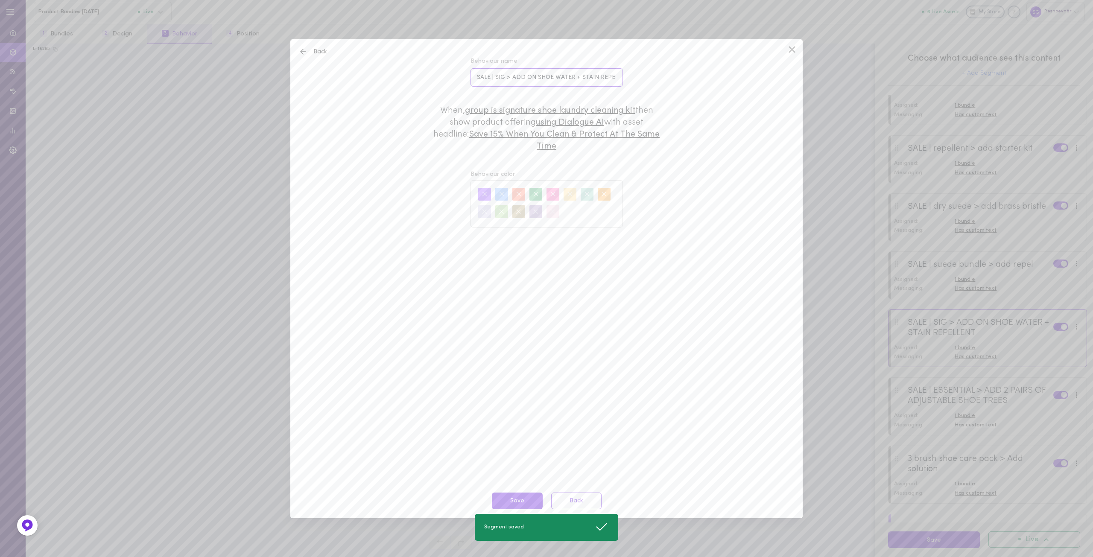
click at [500, 76] on input "SALE | SIG > ADD ON SHOE WATER + STAIN REPELLENT" at bounding box center [546, 77] width 152 height 18
drag, startPoint x: 529, startPoint y: 78, endPoint x: 766, endPoint y: 100, distance: 238.4
click at [766, 100] on div "Back Behaviour name SALE | signature > ADD ON SHOE WATER + STAIN REPELLENT When…" at bounding box center [546, 278] width 512 height 479
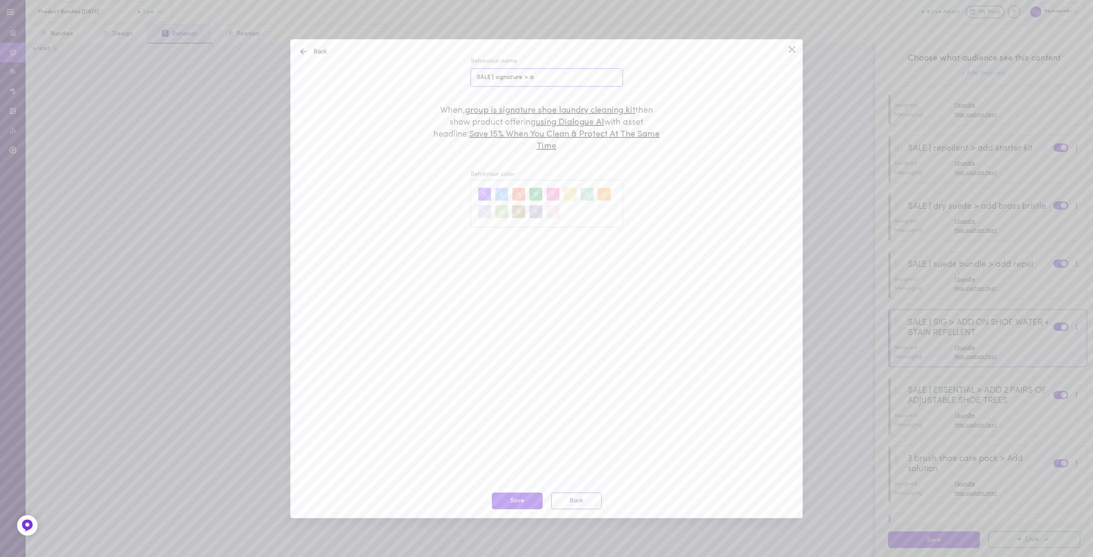
scroll to position [0, 0]
type input "SALE | signature > add repel"
click at [520, 502] on button "Save" at bounding box center [517, 501] width 51 height 17
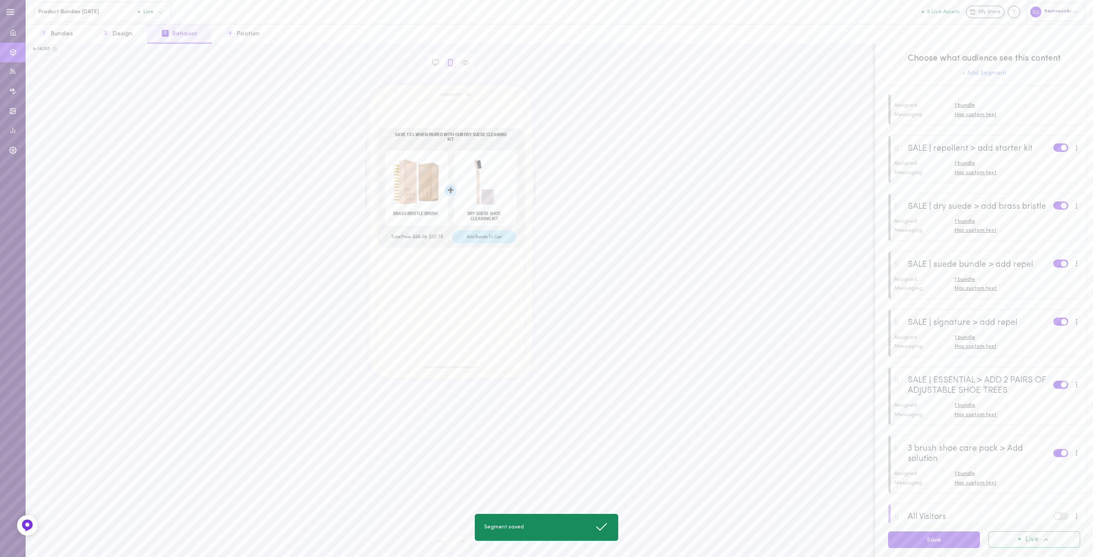
click at [961, 352] on div at bounding box center [987, 333] width 198 height 46
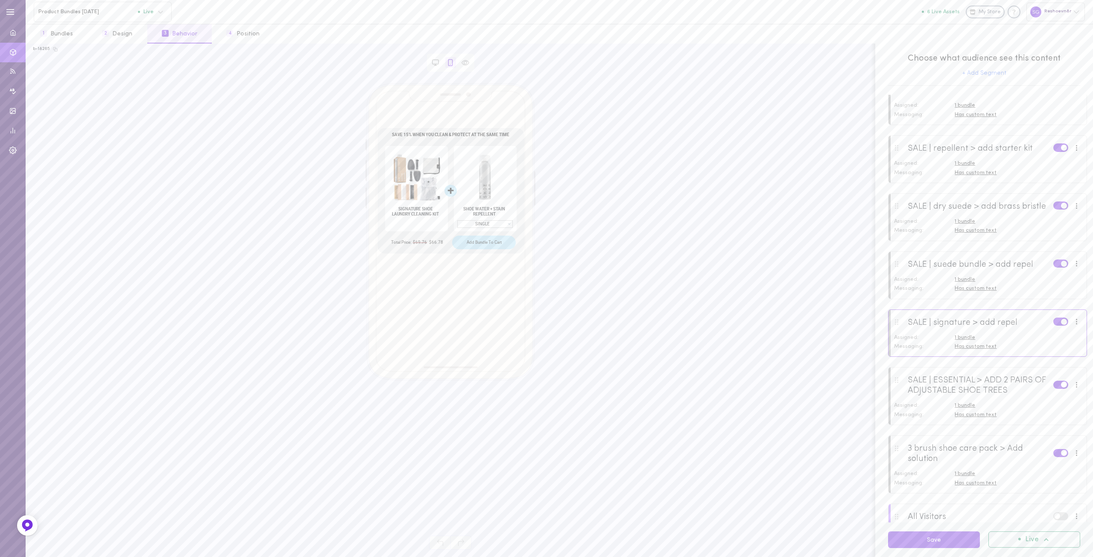
click at [943, 419] on div "Messaging:" at bounding box center [922, 415] width 65 height 8
click at [946, 409] on div "Assigned:" at bounding box center [922, 406] width 65 height 8
click at [964, 414] on div at bounding box center [987, 391] width 198 height 46
click at [952, 396] on div "SALE | ESSENTIAL > ADD 2 PAIRS OF ADJUSTABLE SHOE TREES" at bounding box center [981, 385] width 146 height 20
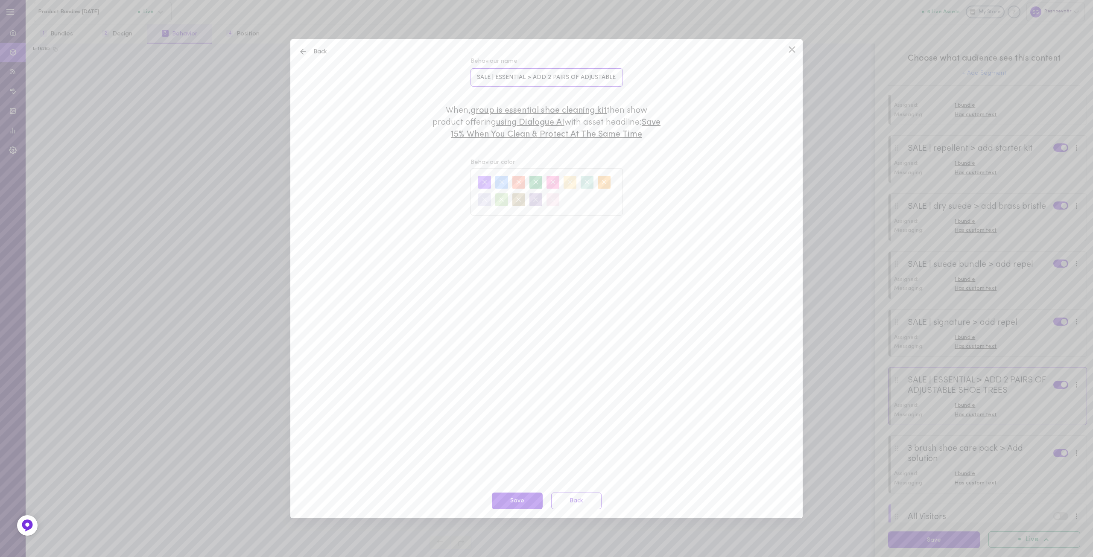
click at [509, 75] on input "SALE | ESSENTIAL > ADD 2 PAIRS OF ADJUSTABLE SHOE TREES" at bounding box center [546, 77] width 152 height 18
drag, startPoint x: 527, startPoint y: 76, endPoint x: 777, endPoint y: 104, distance: 252.1
click at [729, 96] on div "Back Behaviour name SALE | essential > ADD 2 PAIRS OF ADJUSTABLE SHOE TREES Whe…" at bounding box center [546, 278] width 512 height 479
type input "SALE | essential > add repel"
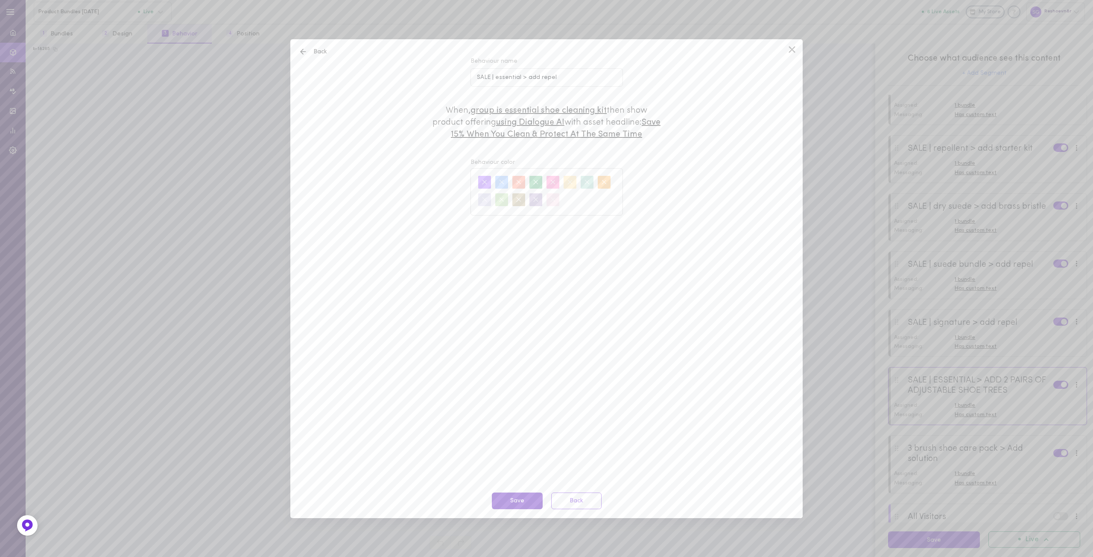
click at [524, 506] on button "Save" at bounding box center [517, 501] width 51 height 17
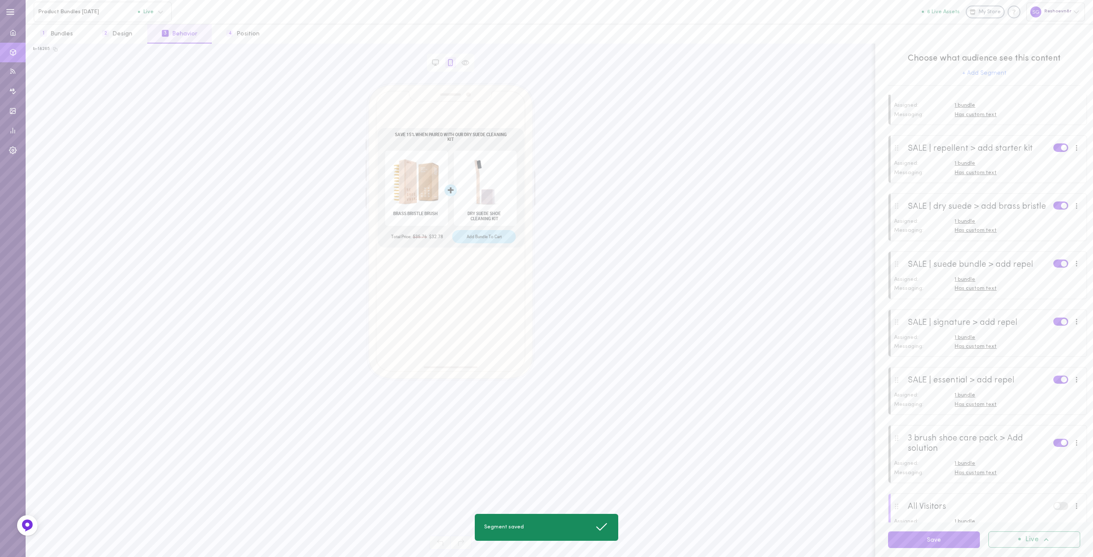
click at [966, 476] on span "Has custom text" at bounding box center [976, 473] width 42 height 6
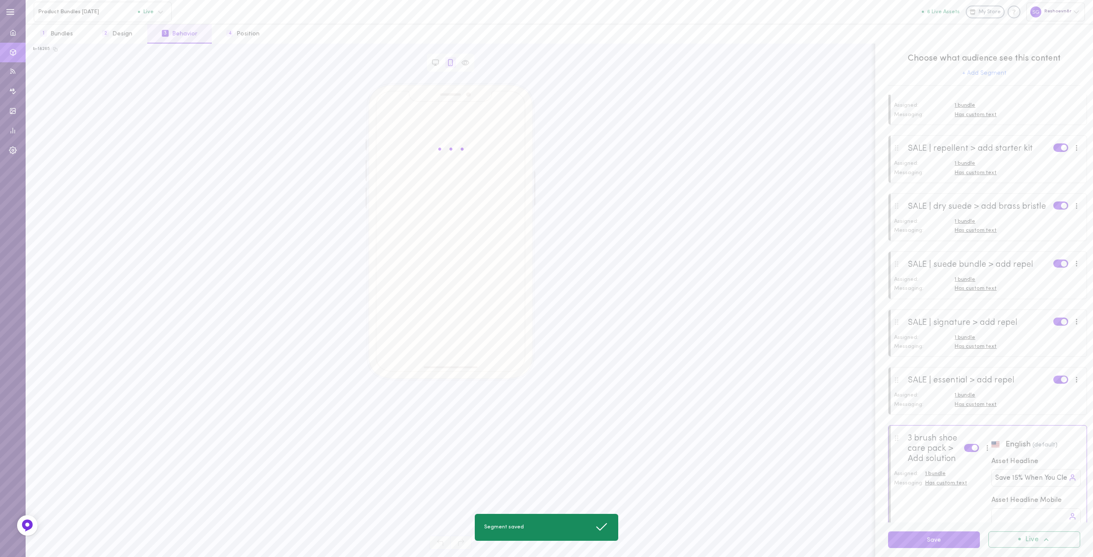
type input "Save 15% When Paired With Our Shoe Cleaning Solution"
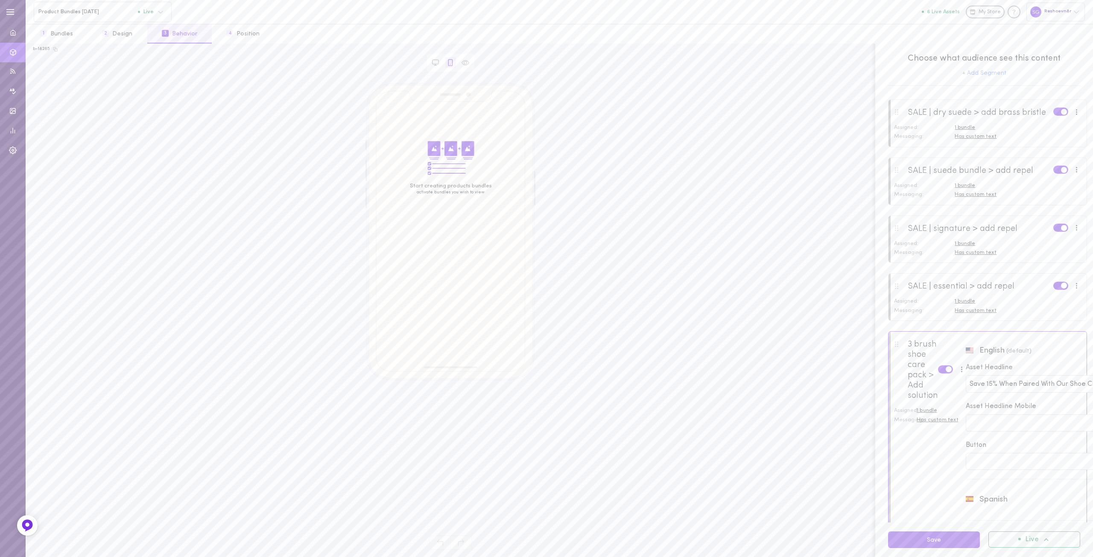
scroll to position [598, 0]
click at [941, 314] on div "Assigned:" at bounding box center [922, 310] width 65 height 8
click at [963, 325] on div at bounding box center [987, 305] width 198 height 46
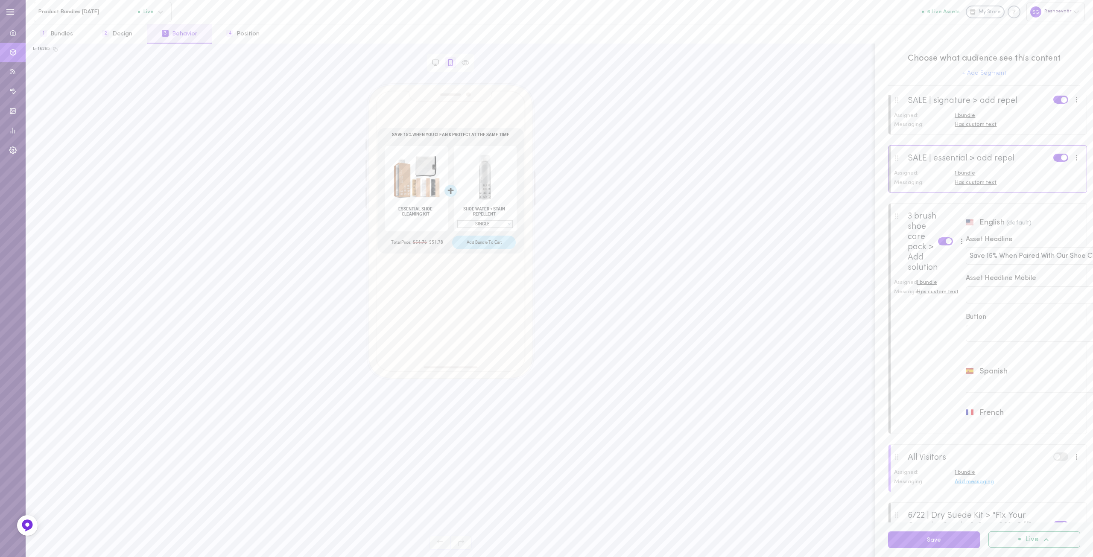
scroll to position [640, 0]
click at [911, 345] on div "3 brush shoe care pack > Add solution" at bounding box center [923, 335] width 30 height 61
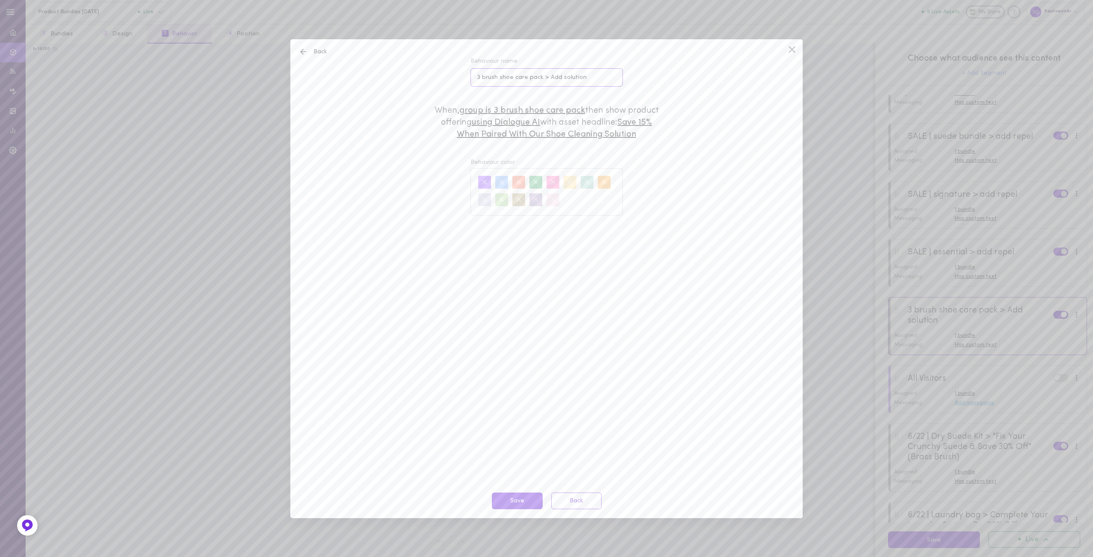
click at [477, 76] on input "3 brush shoe care pack > Add solution" at bounding box center [546, 77] width 152 height 18
drag, startPoint x: 540, startPoint y: 76, endPoint x: 406, endPoint y: 73, distance: 134.9
click at [406, 73] on div "Back Behaviour name 3 brush shoe care pack > Add solution When , Group is 3 BRU…" at bounding box center [546, 278] width 512 height 479
type input "3 brush > add solution"
click at [529, 494] on button "Save" at bounding box center [517, 501] width 51 height 17
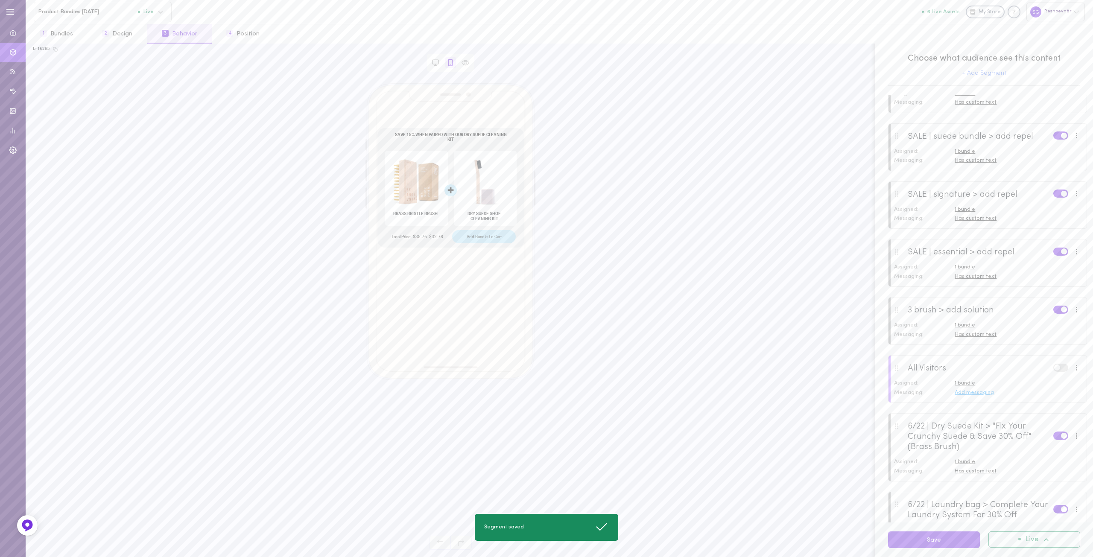
click at [1015, 340] on div at bounding box center [987, 321] width 198 height 46
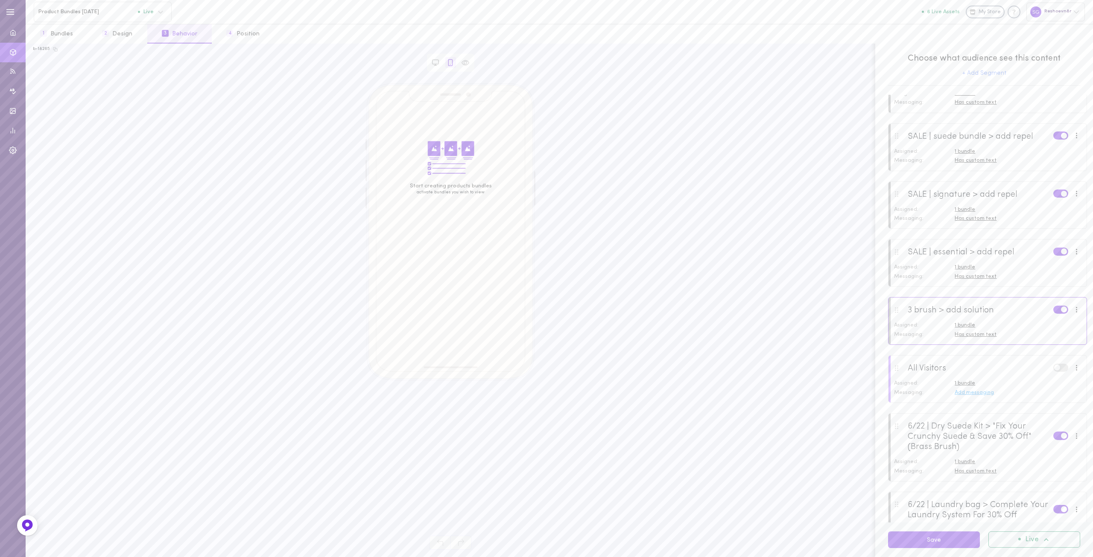
click at [963, 328] on span "1 bundle" at bounding box center [965, 325] width 20 height 6
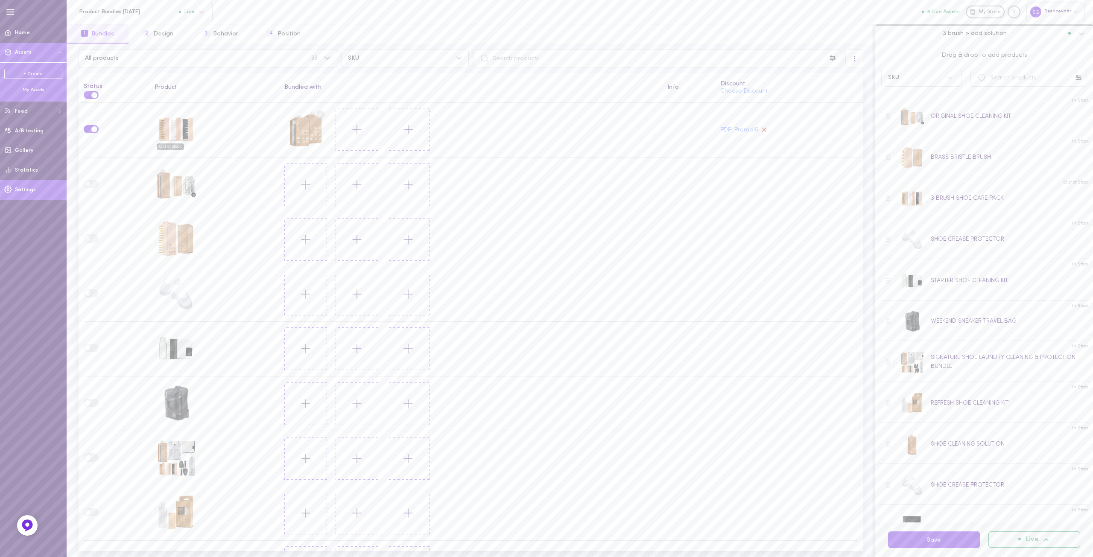
click at [6, 186] on icon at bounding box center [8, 190] width 8 height 8
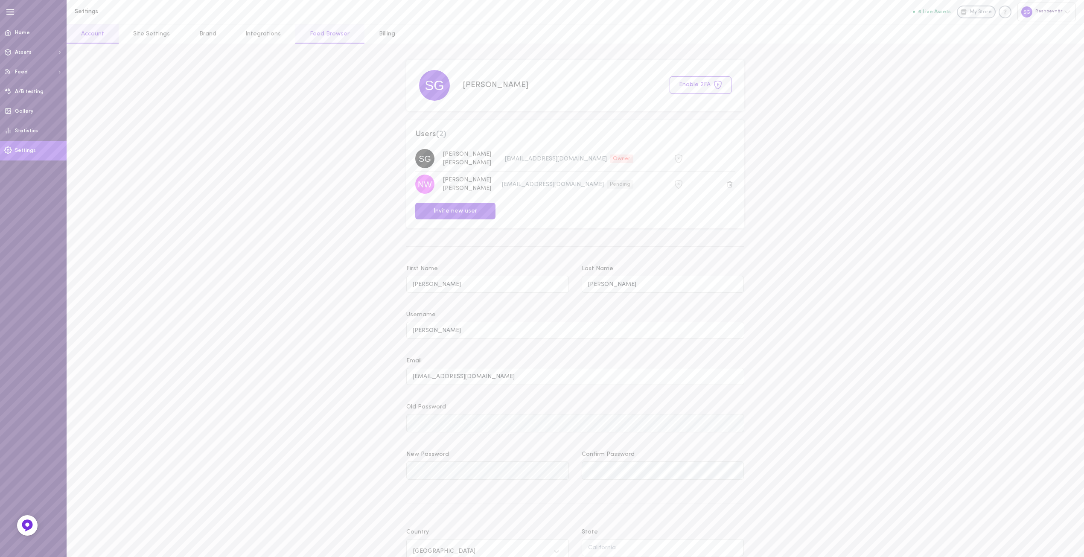
click at [310, 32] on link "Feed Browser" at bounding box center [329, 33] width 69 height 19
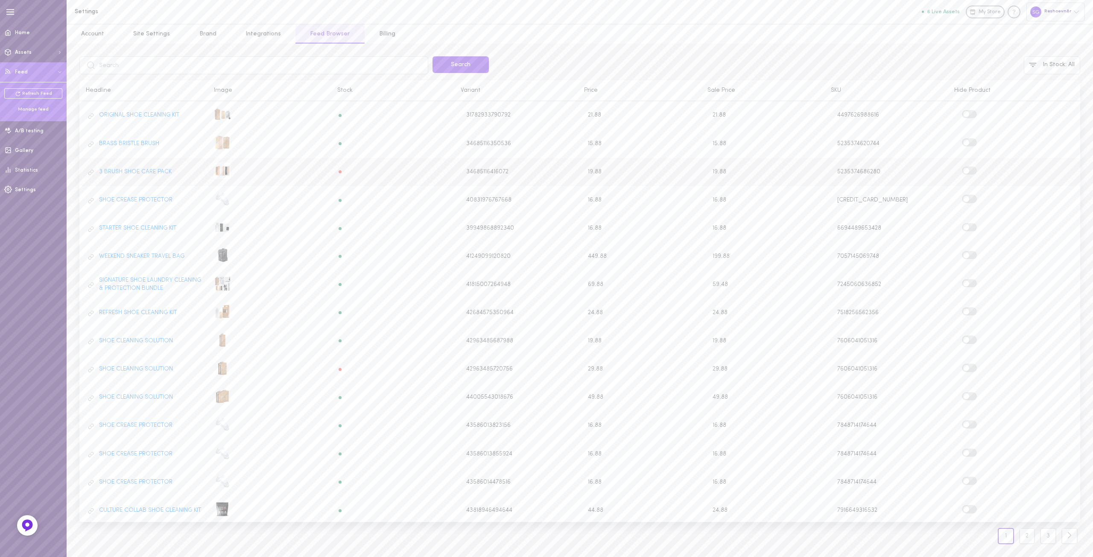
click at [339, 171] on div at bounding box center [340, 171] width 3 height 3
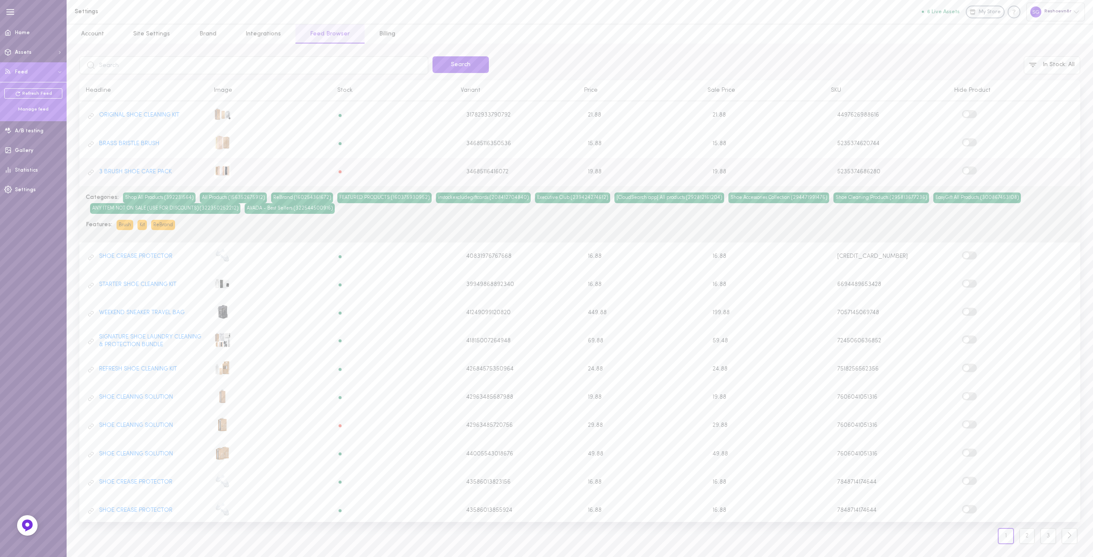
click at [339, 171] on div at bounding box center [340, 171] width 3 height 3
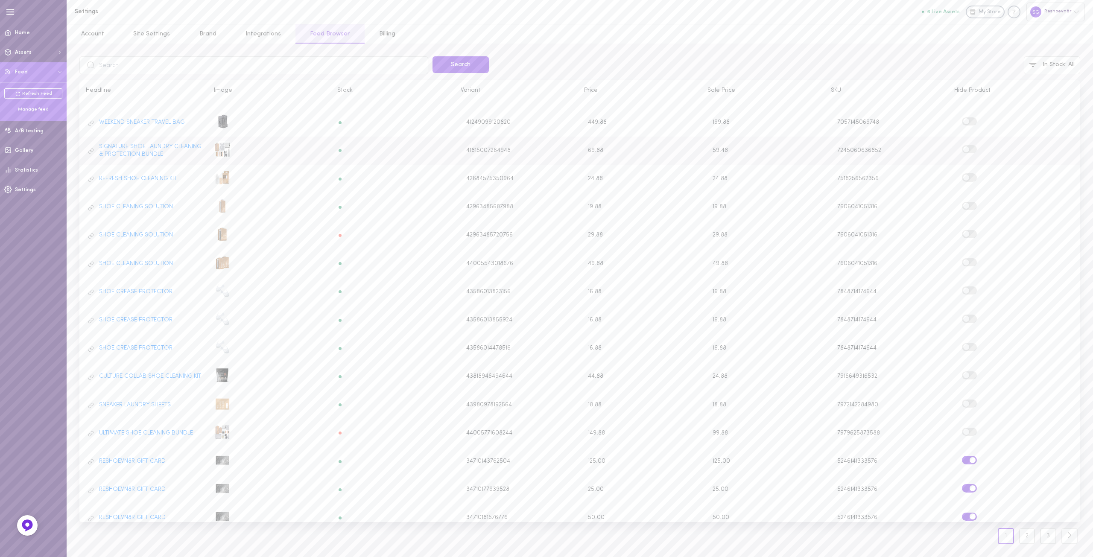
scroll to position [192, 0]
click at [339, 233] on div at bounding box center [340, 234] width 3 height 3
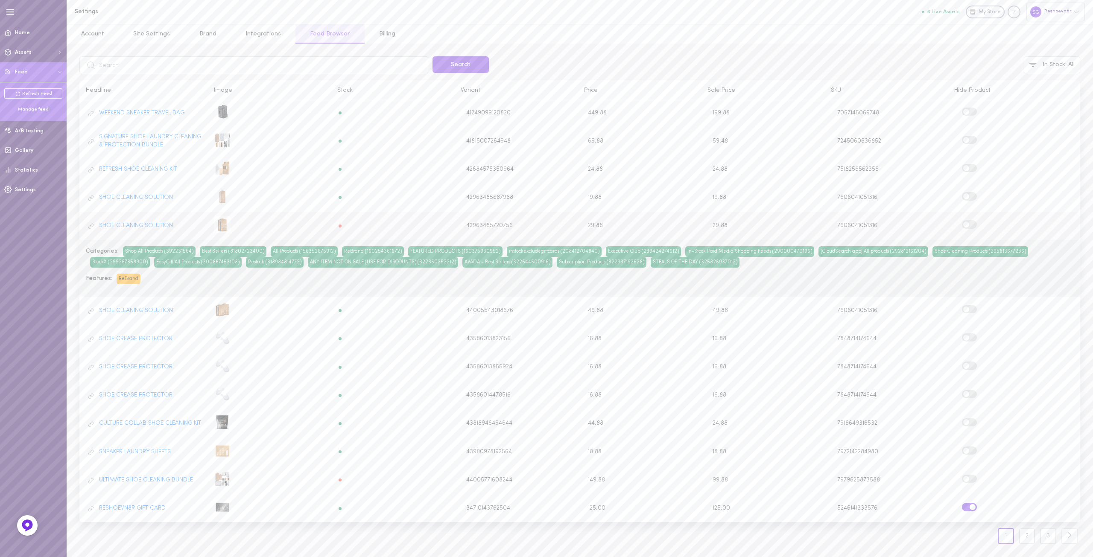
scroll to position [135, 0]
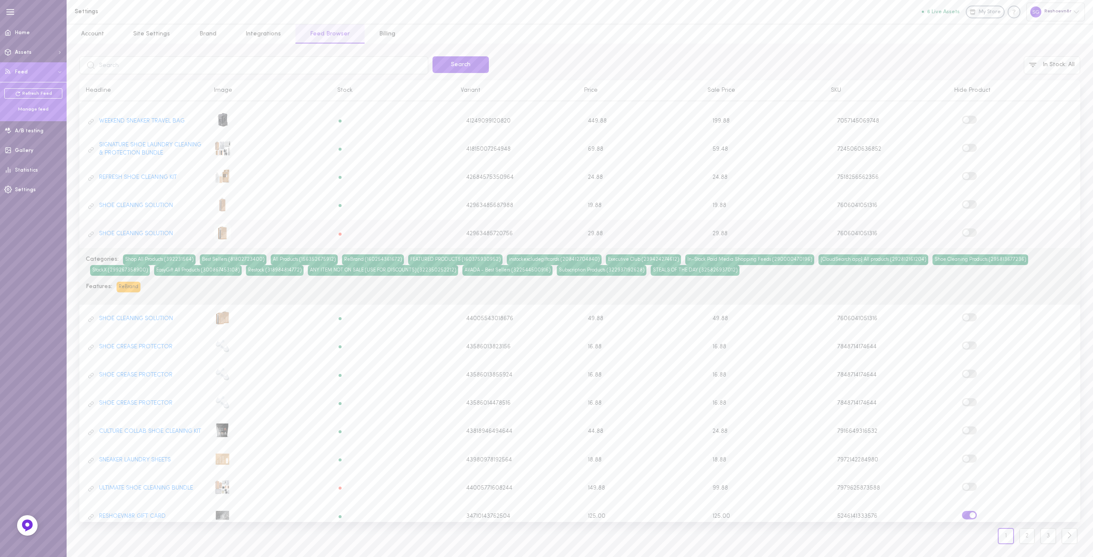
click at [339, 233] on div at bounding box center [340, 234] width 3 height 3
click at [338, 88] on div "Stock" at bounding box center [392, 91] width 123 height 8
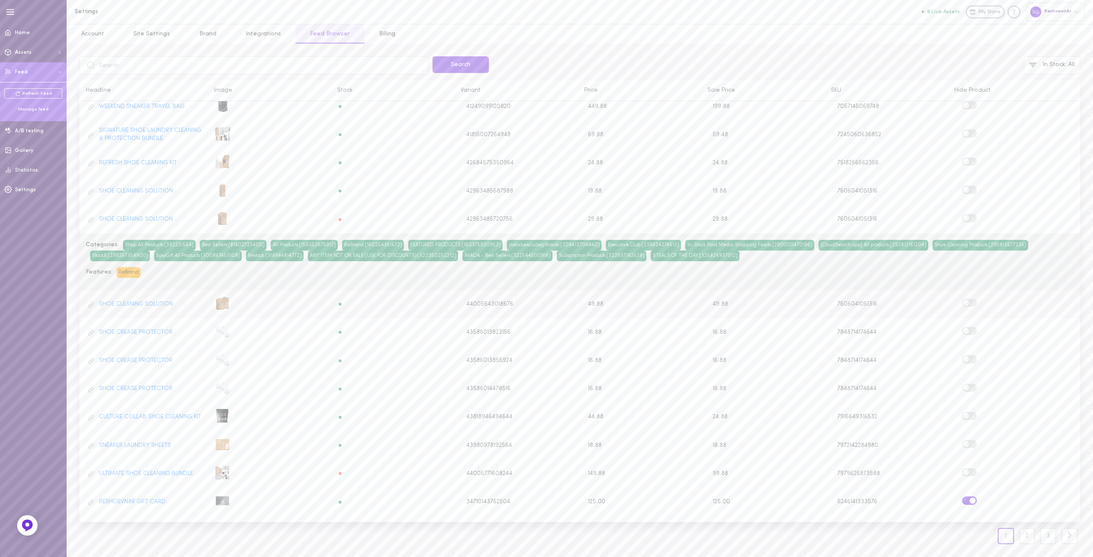
scroll to position [192, 0]
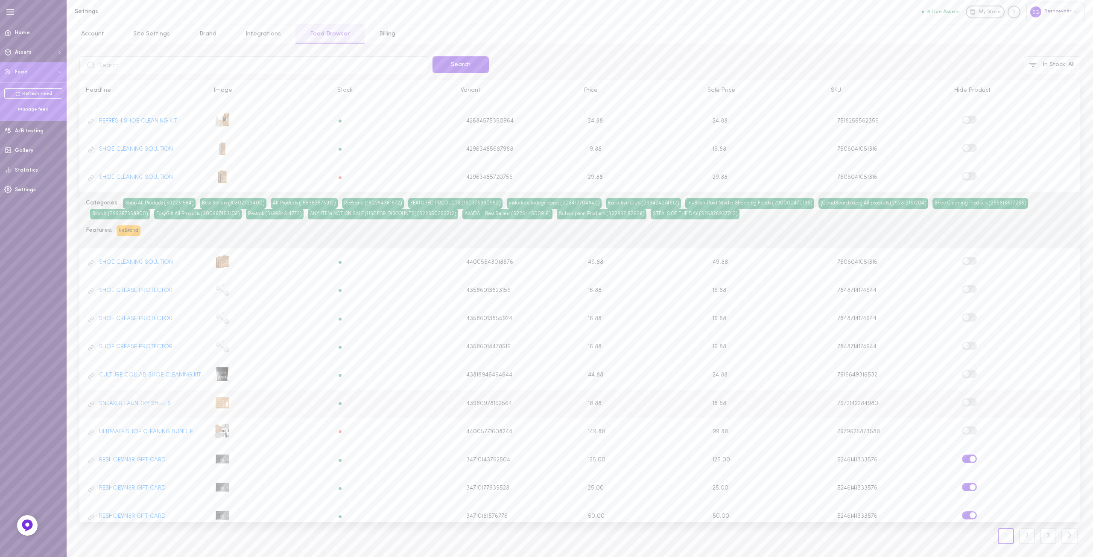
click at [338, 400] on div "SNEAKER LAUNDRY SHEETS 43980978192564 18.88 18.88 7972142284980" at bounding box center [579, 404] width 1001 height 20
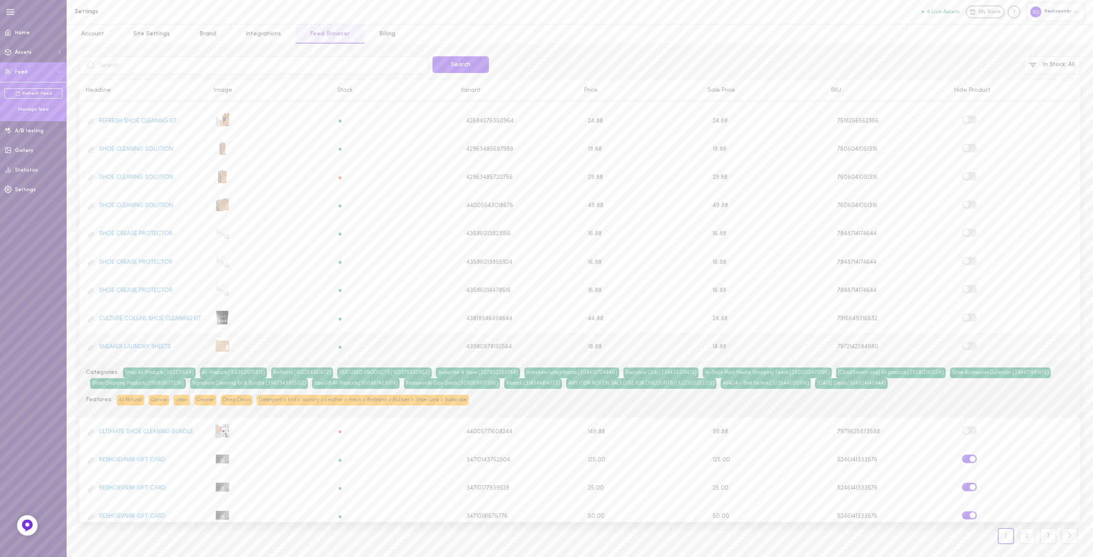
click at [341, 337] on div "SNEAKER LAUNDRY SHEETS 43980978192564 18.88 18.88 7972142284980" at bounding box center [579, 347] width 1001 height 20
